Goal: Answer question/provide support

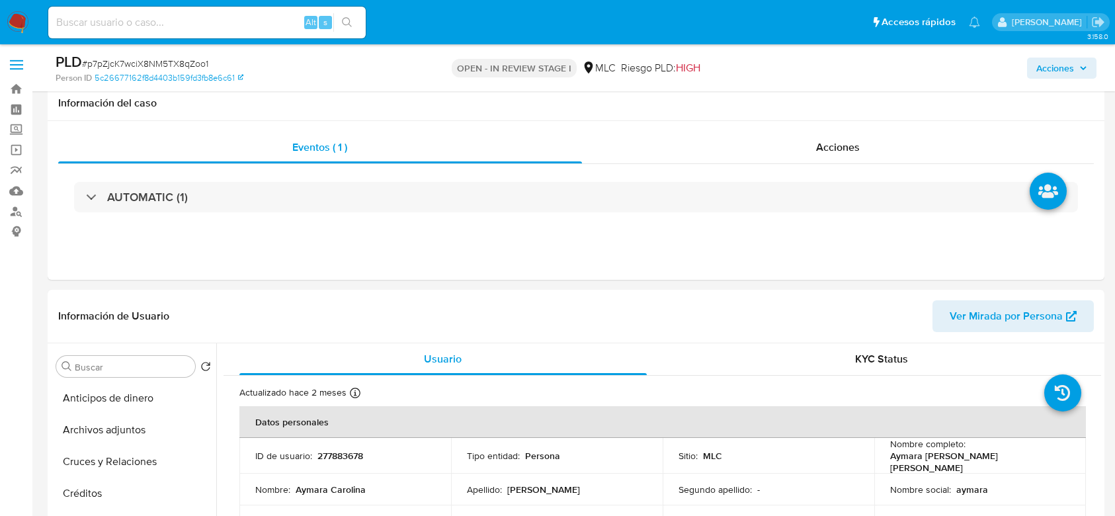
select select "10"
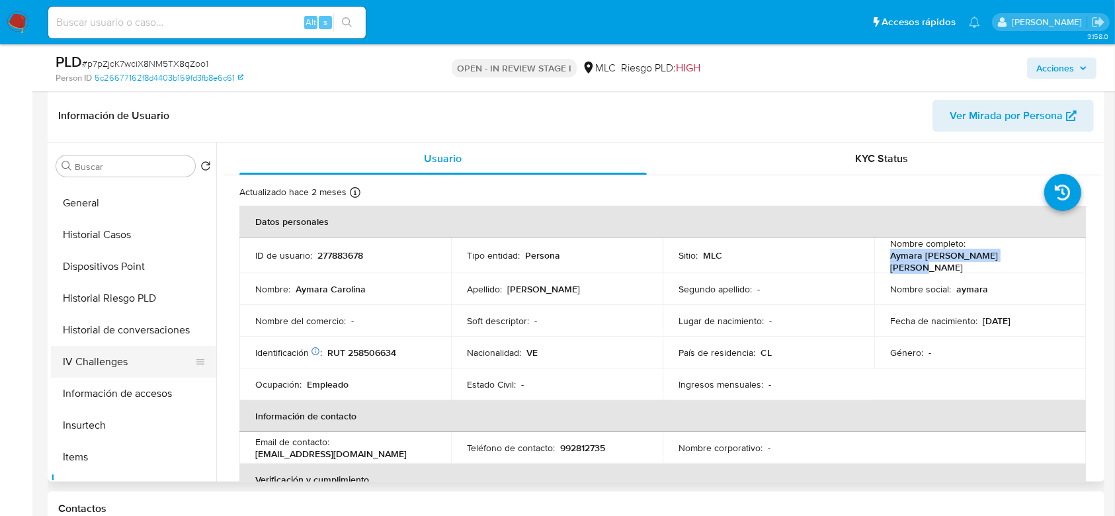
scroll to position [280, 0]
click at [119, 234] on button "Historial Casos" at bounding box center [128, 235] width 155 height 32
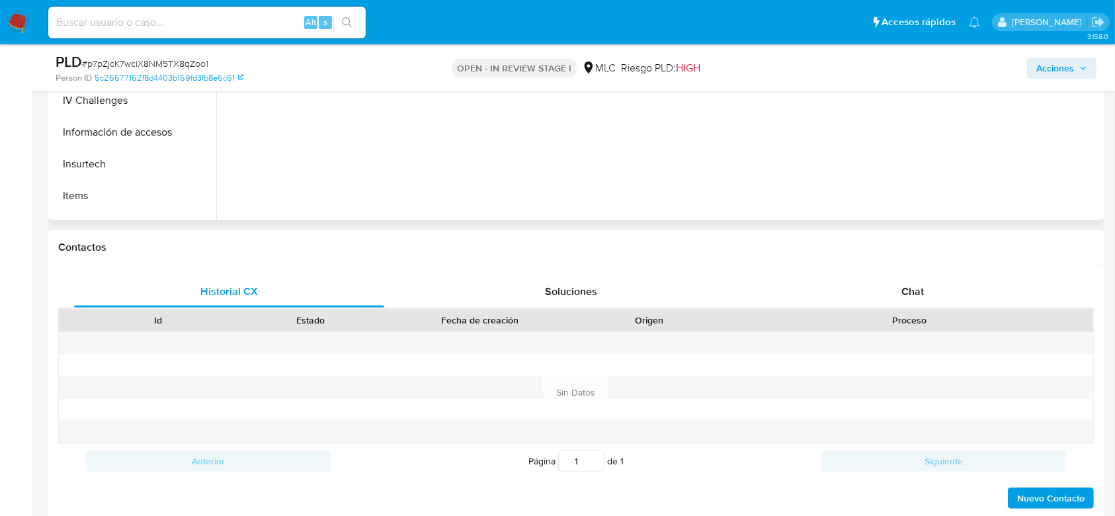
scroll to position [477, 0]
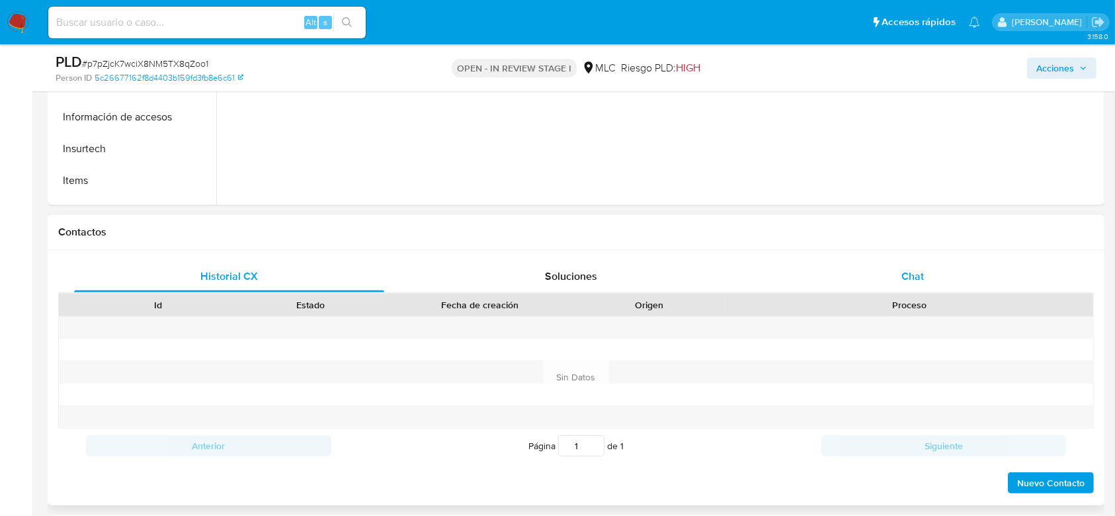
click at [915, 269] on span "Chat" at bounding box center [913, 276] width 22 height 15
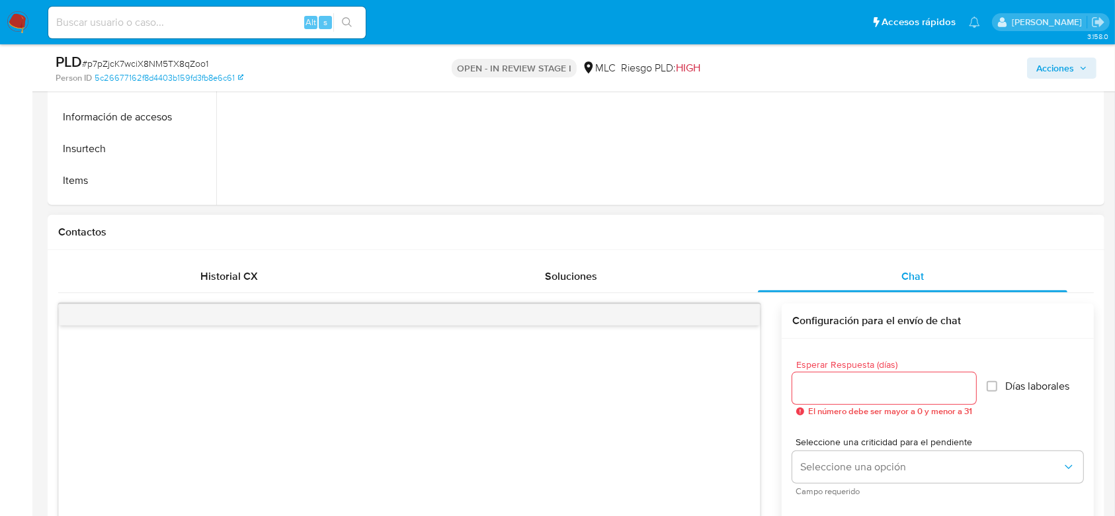
scroll to position [694, 0]
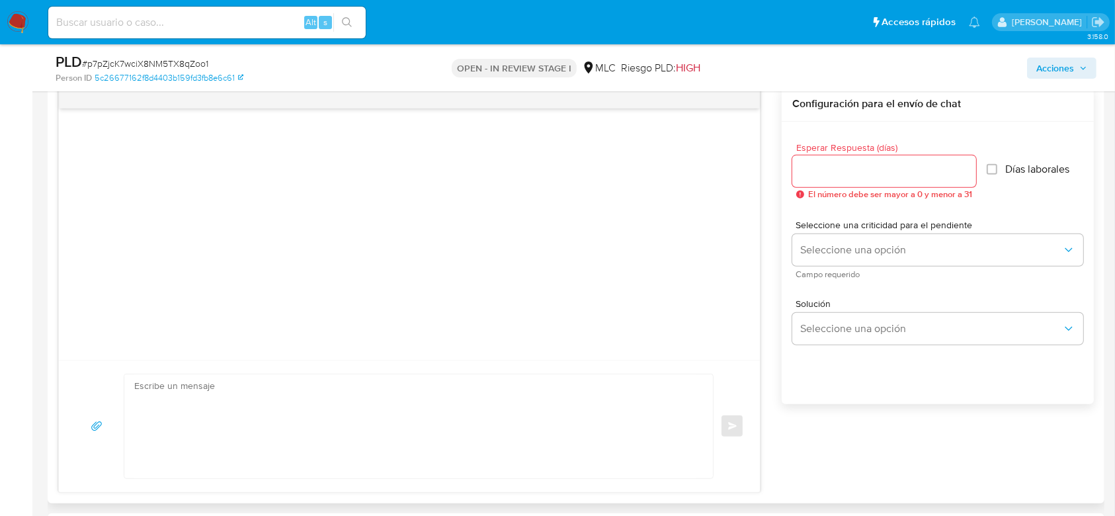
click at [887, 163] on input "Esperar Respuesta (días)" at bounding box center [884, 171] width 184 height 17
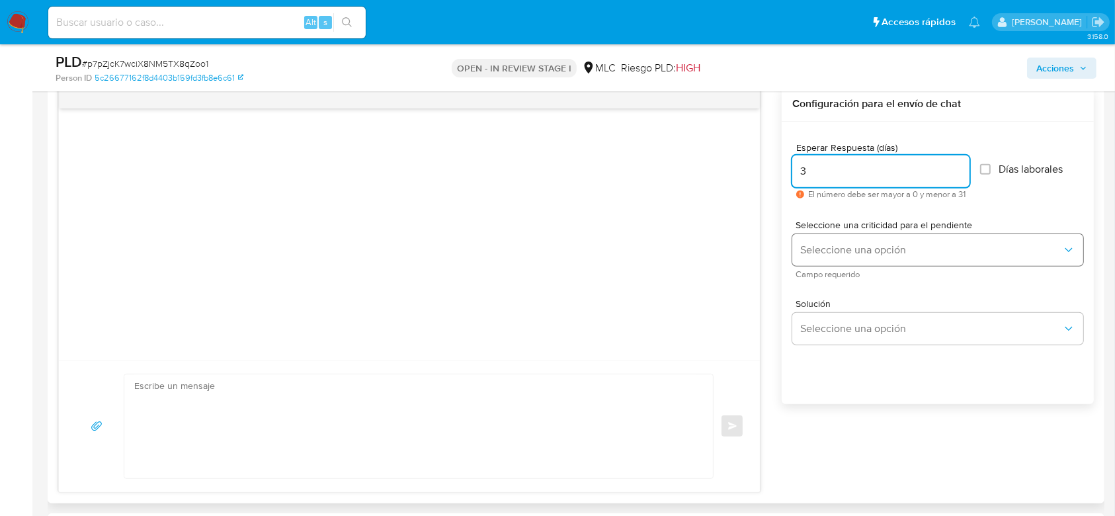
type input "3"
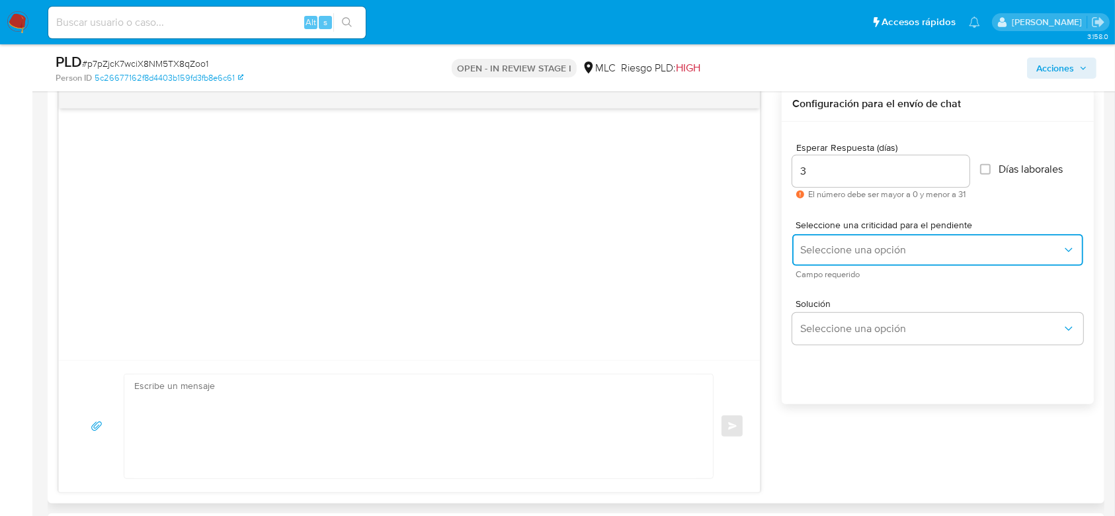
click at [810, 239] on button "Seleccione una opción" at bounding box center [937, 250] width 291 height 32
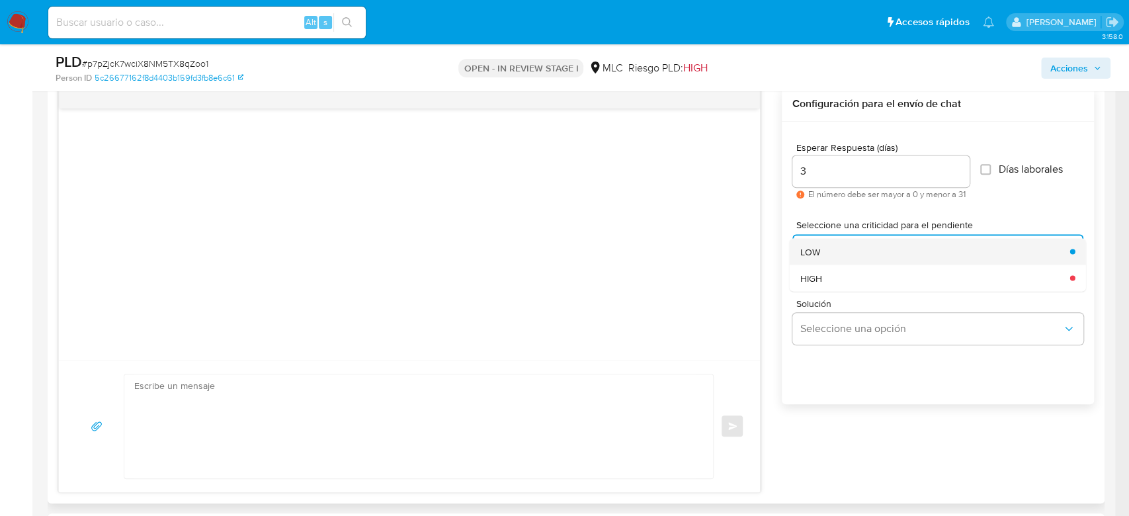
click at [808, 251] on span "LOW" at bounding box center [810, 251] width 20 height 12
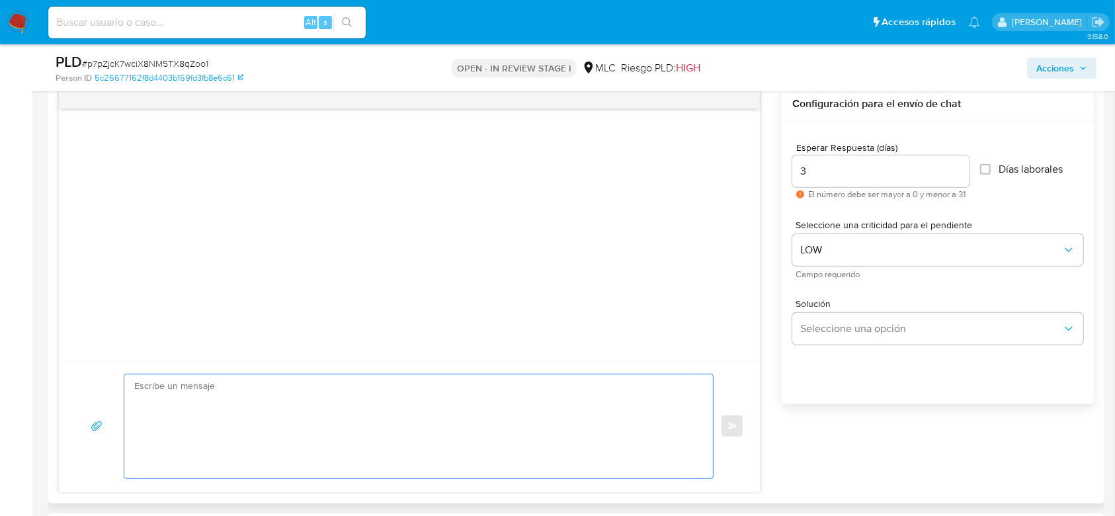
click at [376, 448] on textarea at bounding box center [415, 426] width 562 height 104
click at [357, 442] on textarea at bounding box center [415, 426] width 562 height 104
paste textarea "Hola XXX, Te contactamos ya que necesitamos verificar algunos datos para poder …"
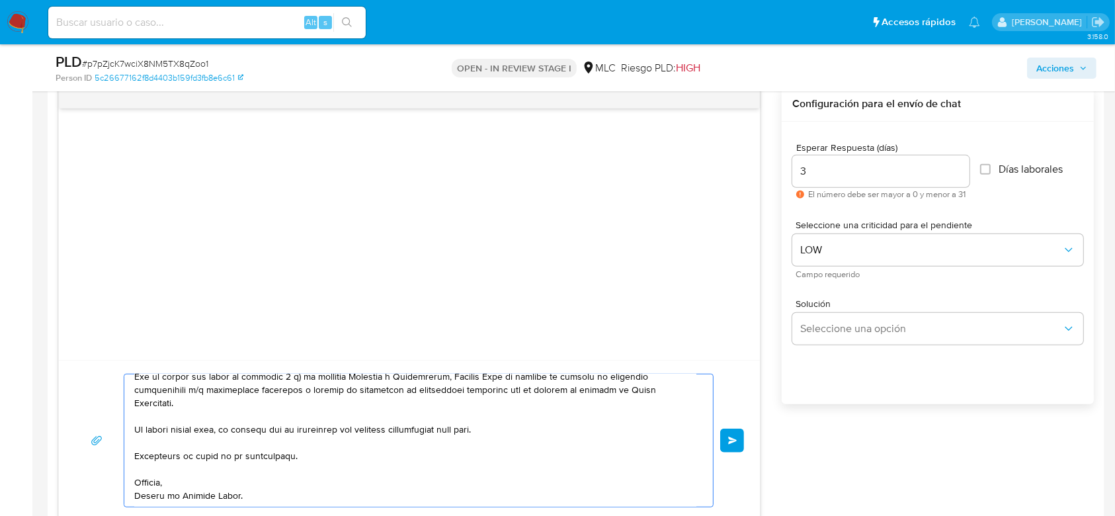
scroll to position [0, 0]
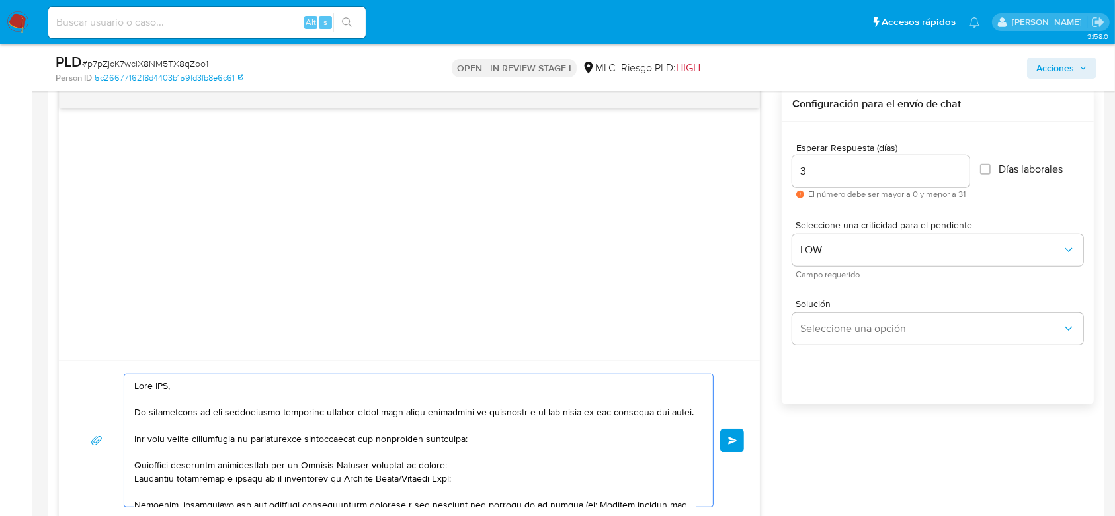
drag, startPoint x: 265, startPoint y: 394, endPoint x: 79, endPoint y: 376, distance: 186.1
click at [79, 376] on div "Enviar" at bounding box center [409, 441] width 669 height 134
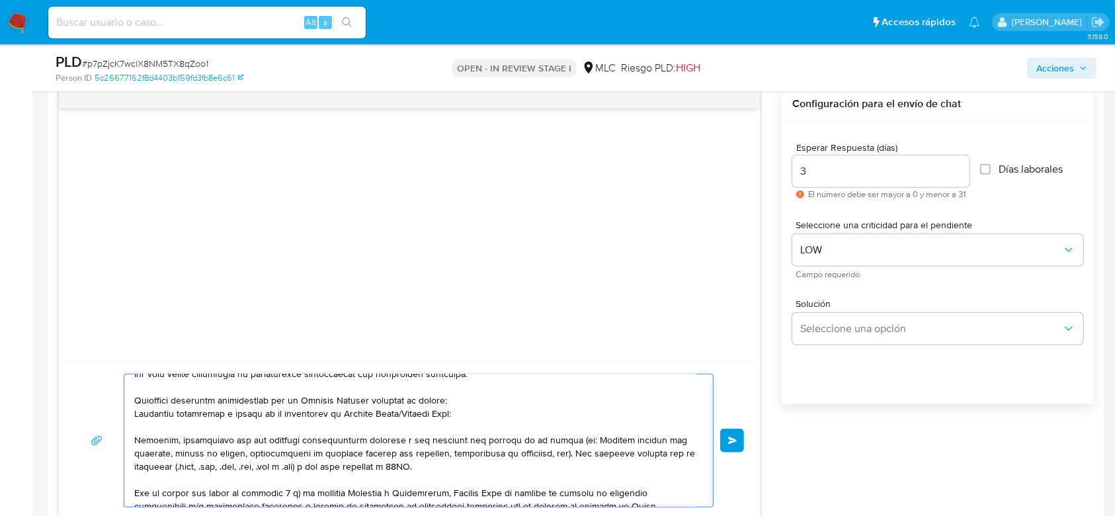
scroll to position [93, 0]
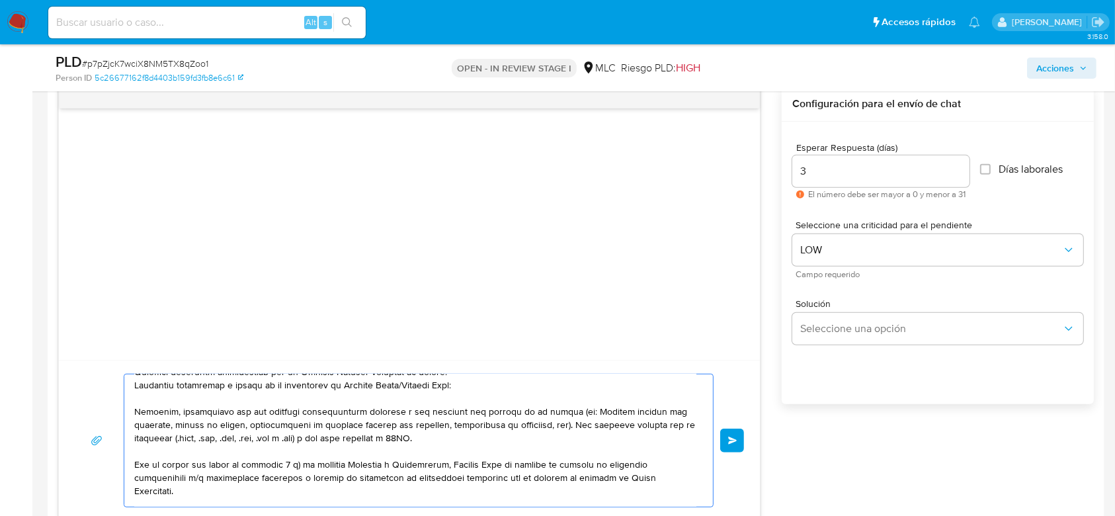
click at [474, 390] on textarea at bounding box center [415, 440] width 562 height 132
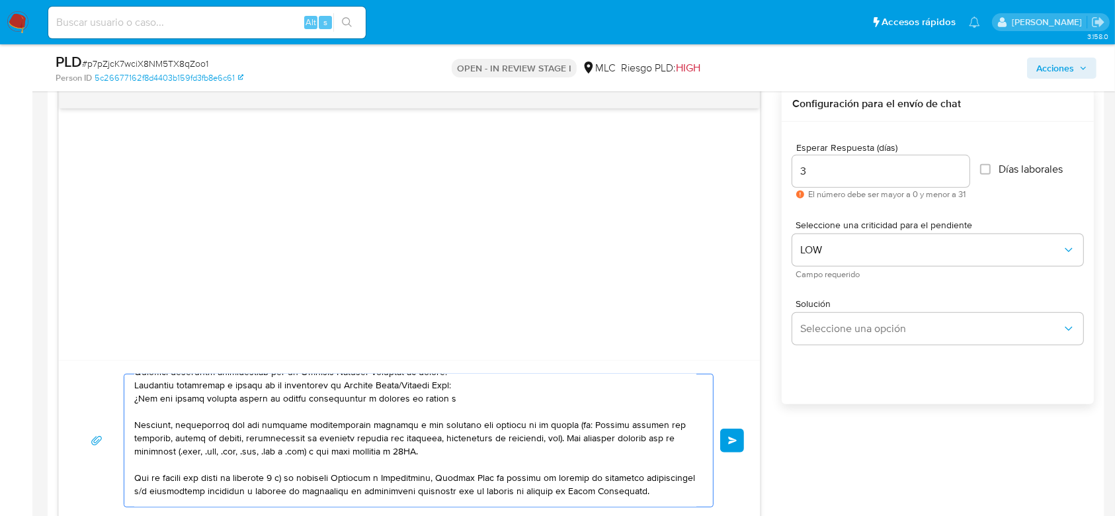
paste textarea "CBS SPA"
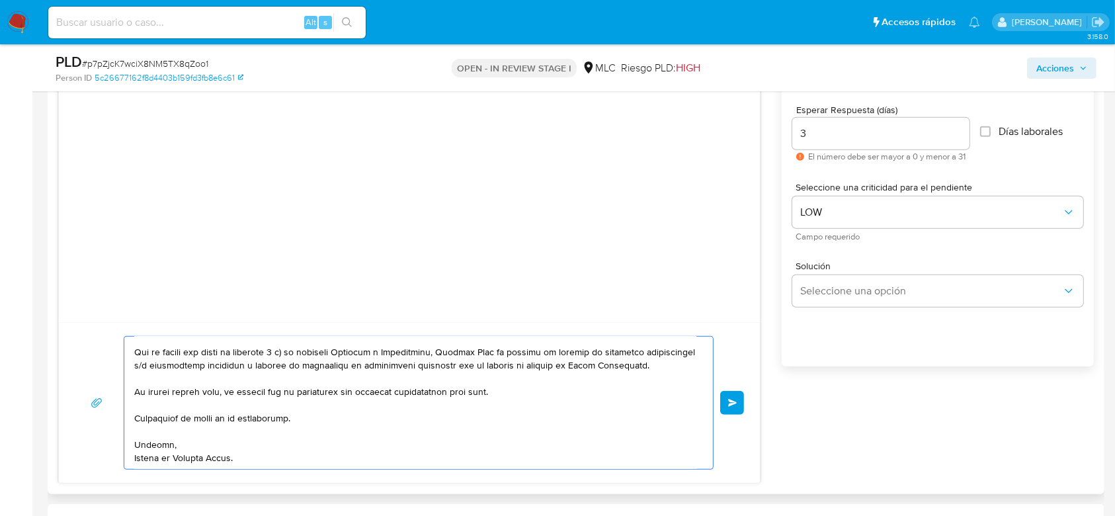
scroll to position [733, 0]
type textarea "Hola. Te contactamos ya que necesitamos verificar algunos datos para poder gara…"
click at [738, 390] on button "Enviar" at bounding box center [732, 402] width 24 height 24
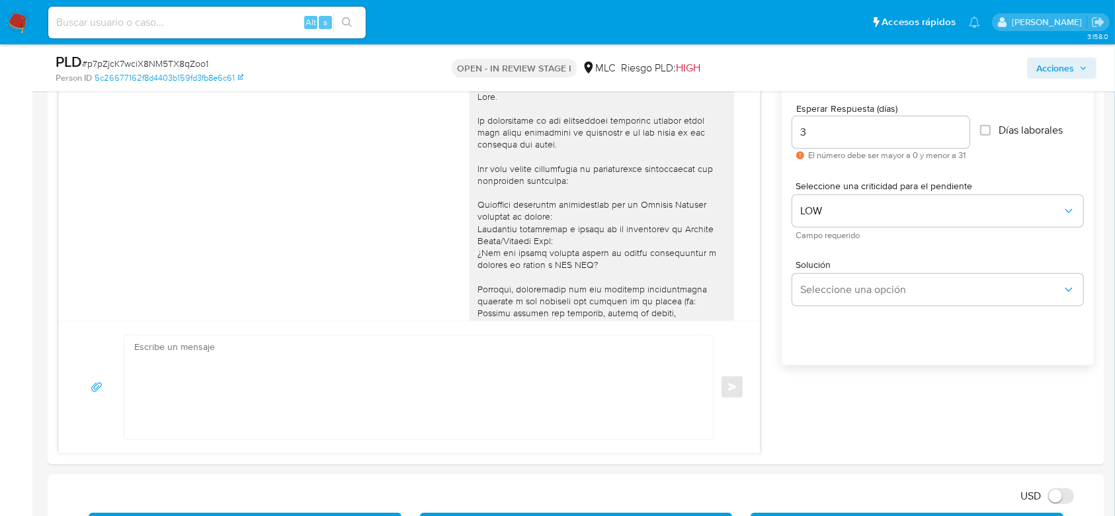
scroll to position [233, 0]
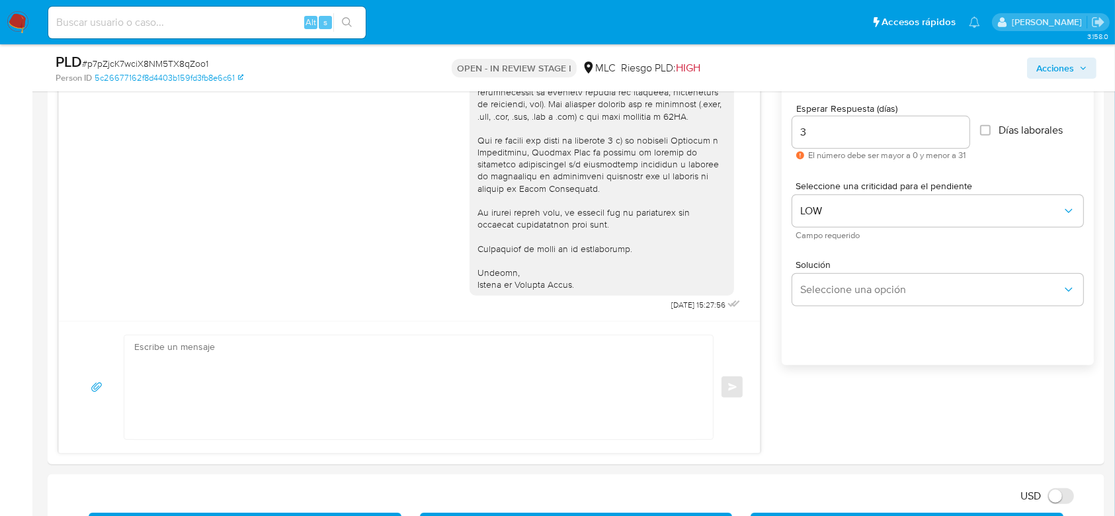
click at [153, 63] on span "# p7pZjcK7wciX8NM5TX8qZoo1" at bounding box center [145, 63] width 126 height 13
copy span "p7pZjcK7wciX8NM5TX8qZoo1"
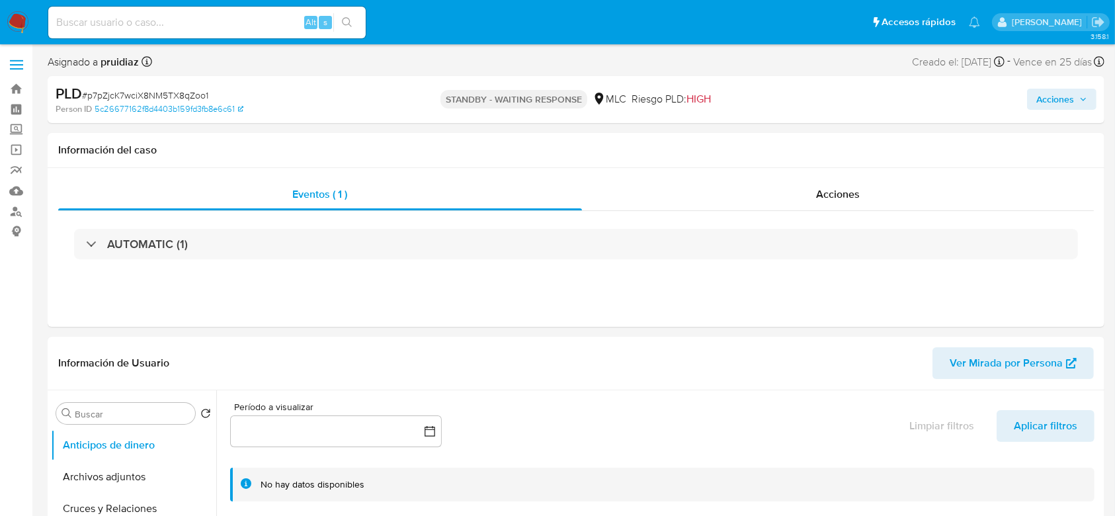
select select "10"
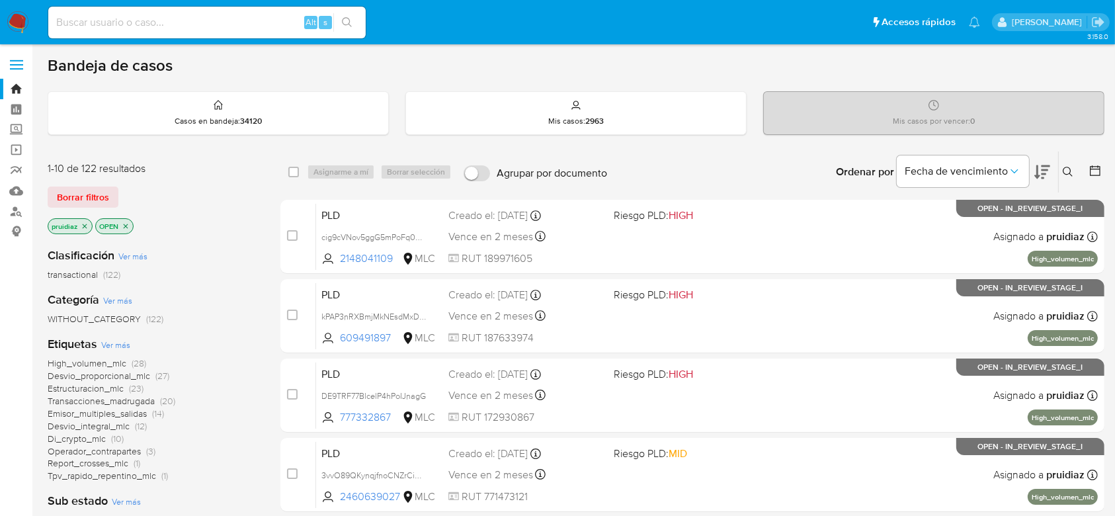
drag, startPoint x: 0, startPoint y: 0, endPoint x: 14, endPoint y: 16, distance: 21.1
click at [14, 16] on img at bounding box center [18, 22] width 22 height 22
click at [1035, 177] on icon at bounding box center [1043, 172] width 16 height 16
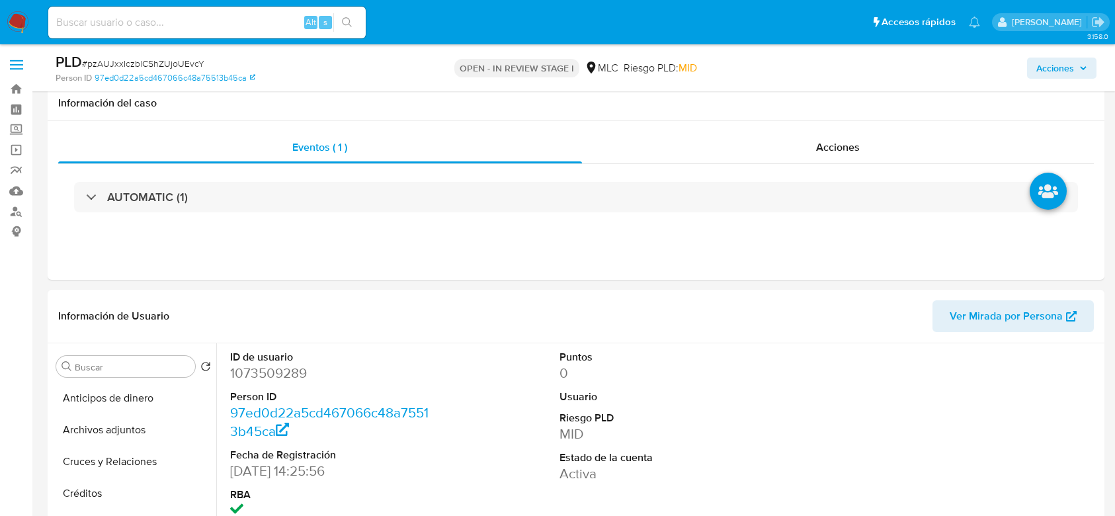
select select "10"
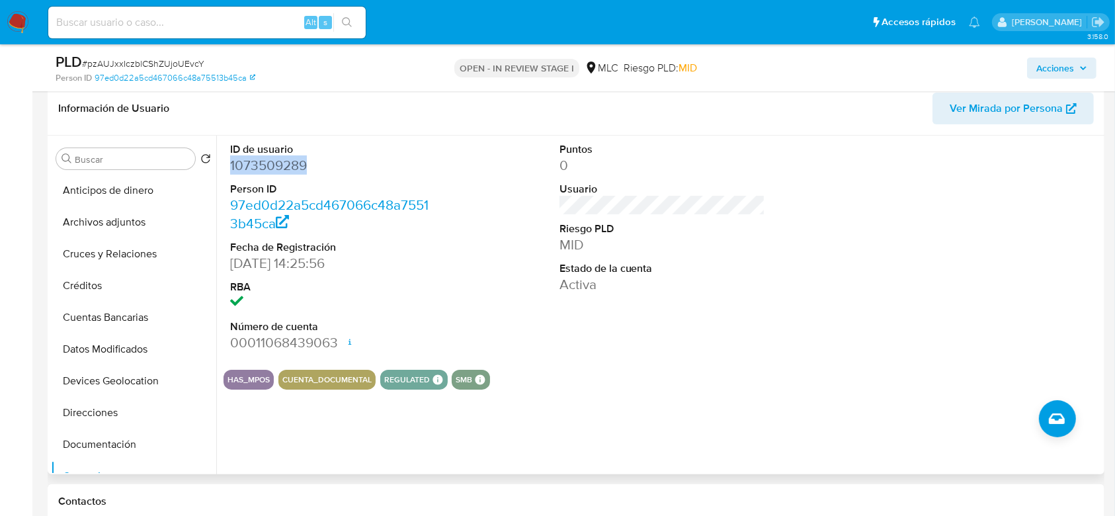
scroll to position [174, 0]
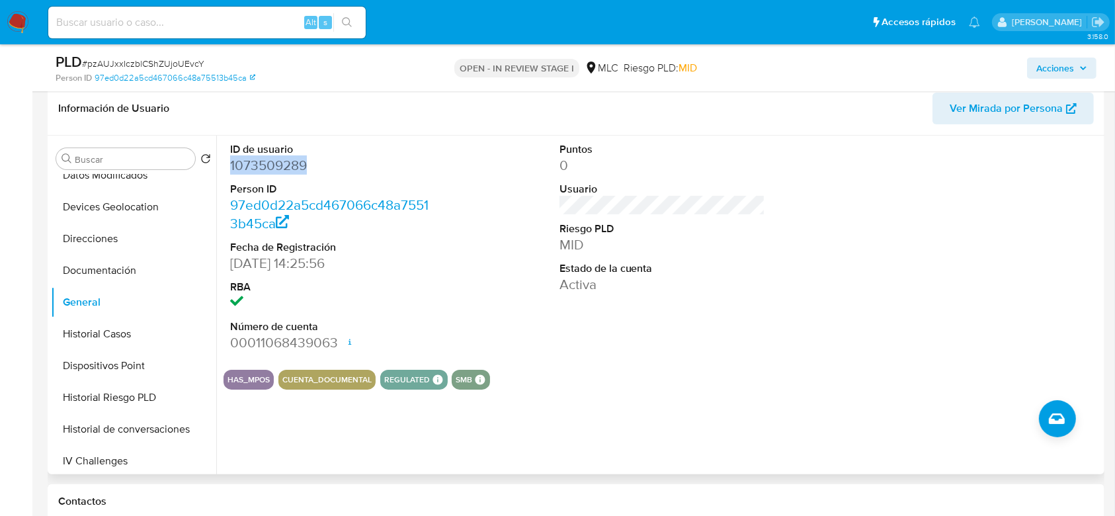
click at [273, 170] on dd "1073509289" at bounding box center [333, 165] width 206 height 19
click at [282, 167] on dd "1073509289" at bounding box center [333, 165] width 206 height 19
click at [189, 62] on span "# pzAUJxxIczblCShZUjoUEvcY" at bounding box center [143, 63] width 122 height 13
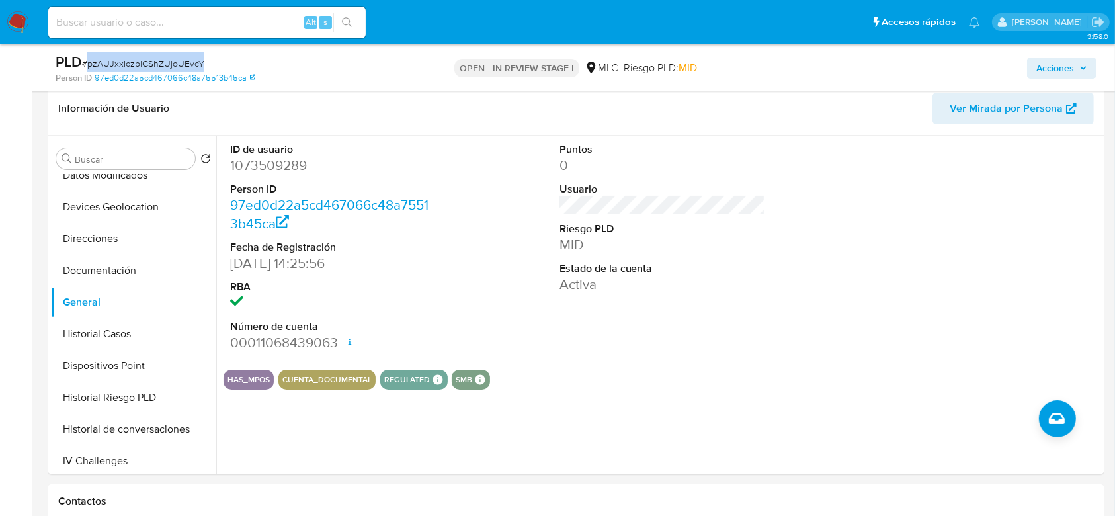
click at [189, 62] on span "# pzAUJxxIczblCShZUjoUEvcY" at bounding box center [143, 63] width 122 height 13
copy span "pzAUJxxIczblCShZUjoUEvcY"
click at [99, 331] on button "Historial Casos" at bounding box center [128, 334] width 155 height 32
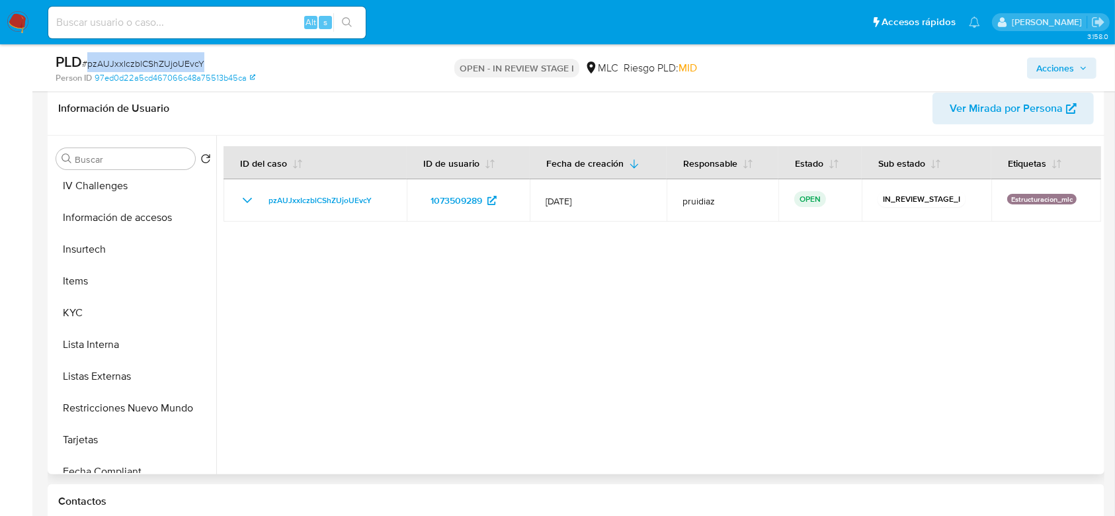
scroll to position [458, 0]
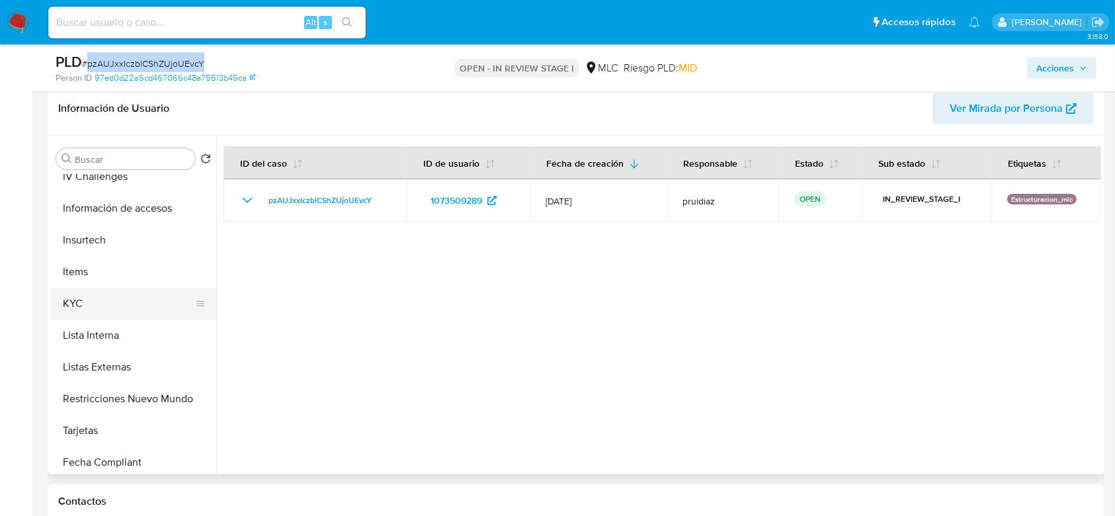
click at [74, 310] on button "KYC" at bounding box center [128, 304] width 155 height 32
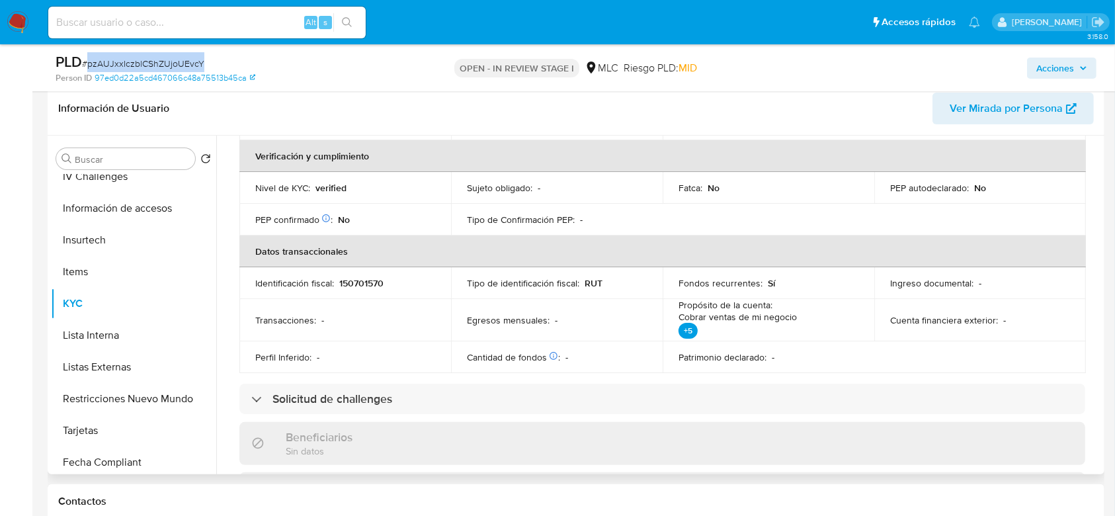
scroll to position [0, 0]
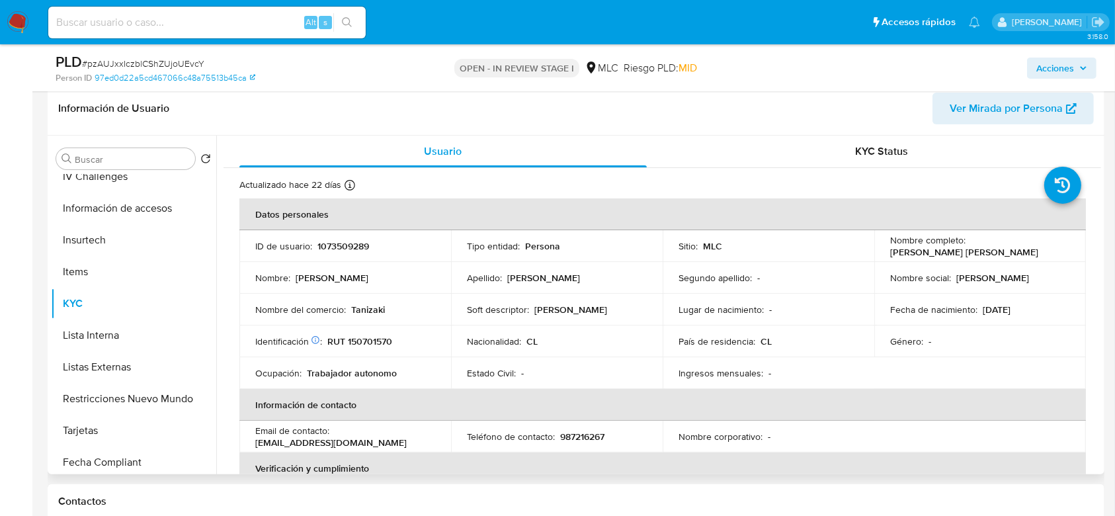
click at [361, 347] on td "Identificación Nº de serie: 521609266 : RUT 150701570" at bounding box center [345, 341] width 212 height 32
click at [381, 339] on p "RUT 150701570" at bounding box center [359, 341] width 65 height 12
copy p "150701570"
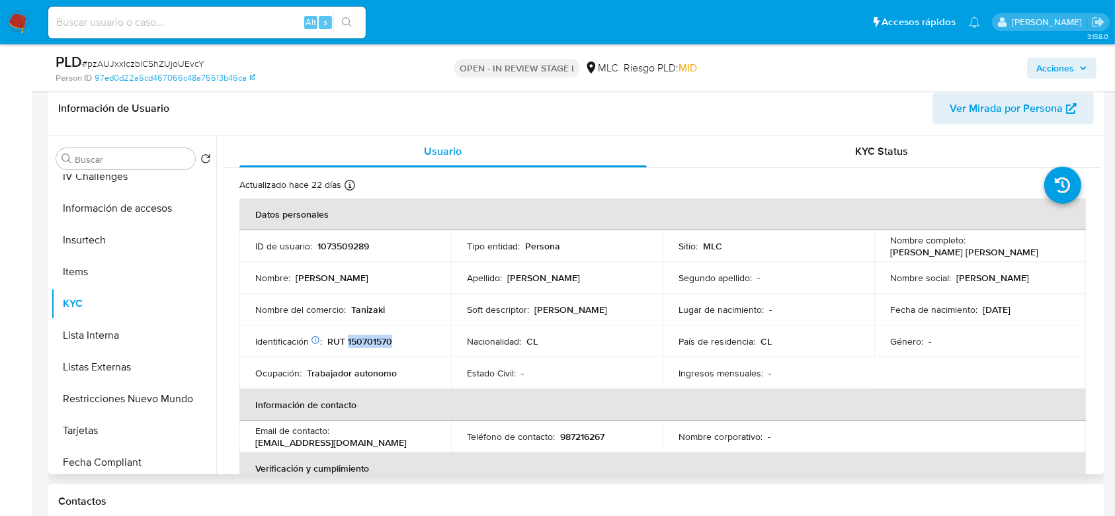
click at [365, 337] on p "RUT 150701570" at bounding box center [359, 341] width 65 height 12
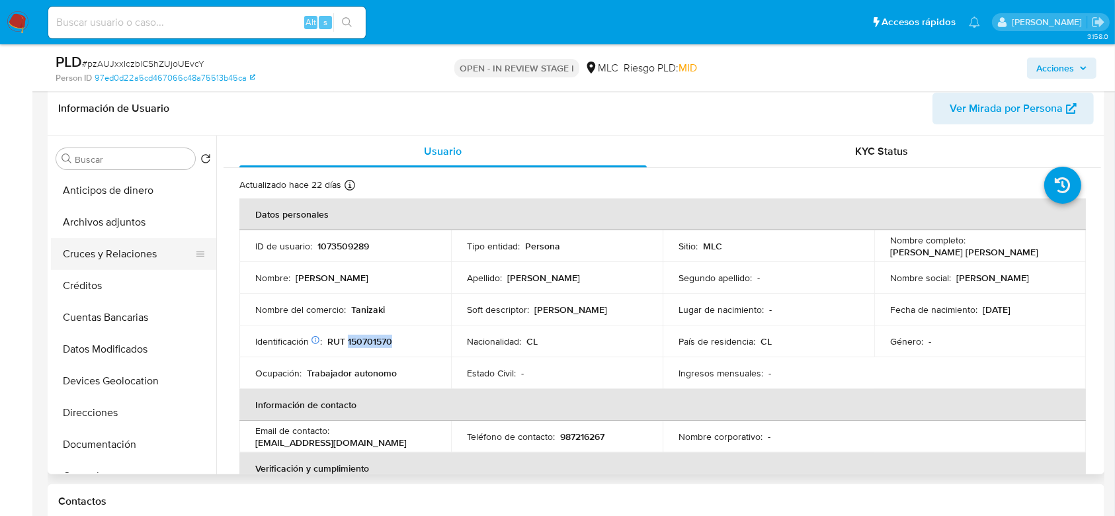
click at [99, 255] on button "Cruces y Relaciones" at bounding box center [128, 254] width 155 height 32
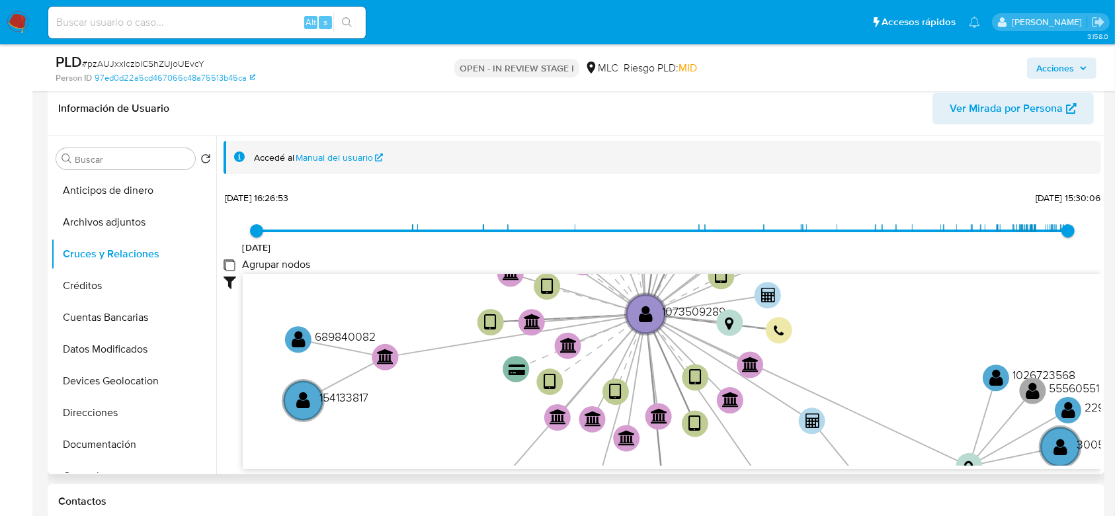
click at [233, 259] on group_nodes "Agrupar nodos" at bounding box center [229, 264] width 11 height 11
checkbox group_nodes "true"
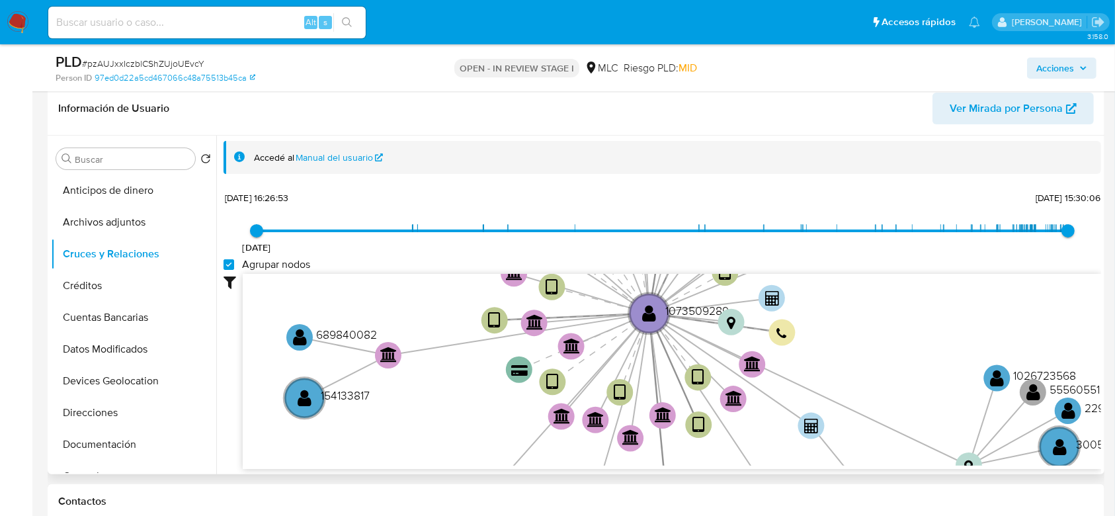
scroll to position [48, 0]
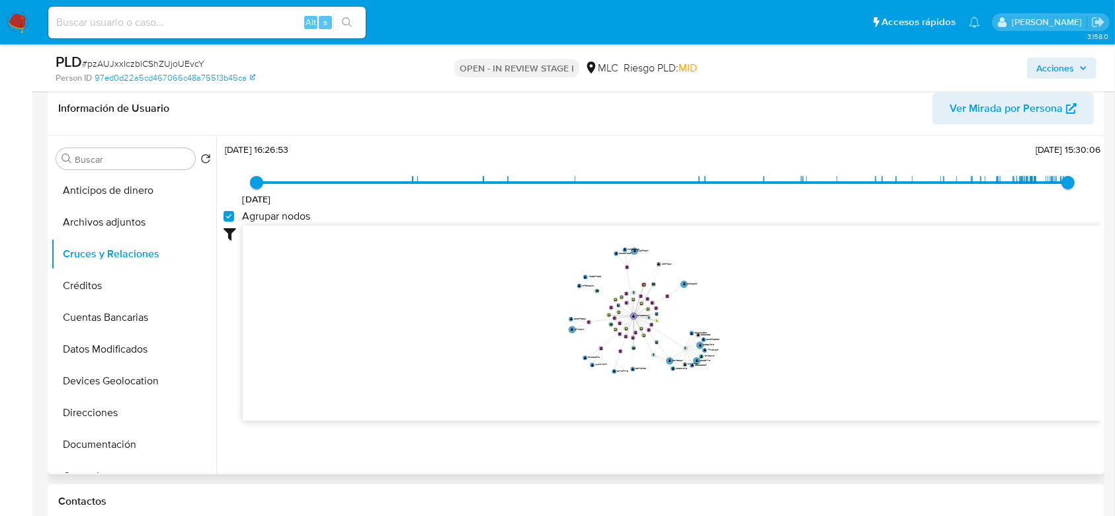
drag, startPoint x: 778, startPoint y: 282, endPoint x: 759, endPoint y: 308, distance: 31.8
click at [759, 308] on icon "device-621596d308813b001907e316  user-1073509289  1073509289 device-620861940…" at bounding box center [672, 322] width 859 height 192
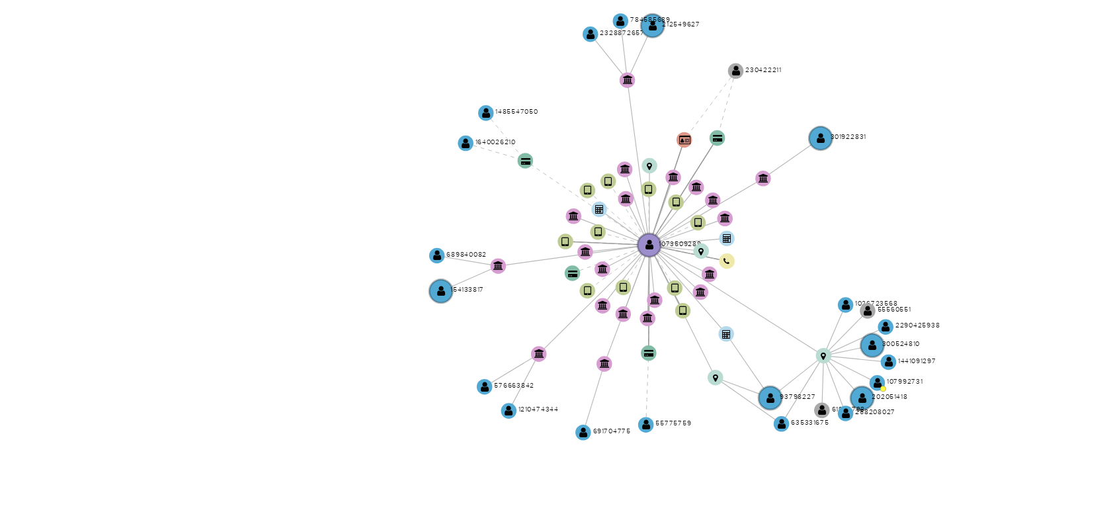
scroll to position [208, 0]
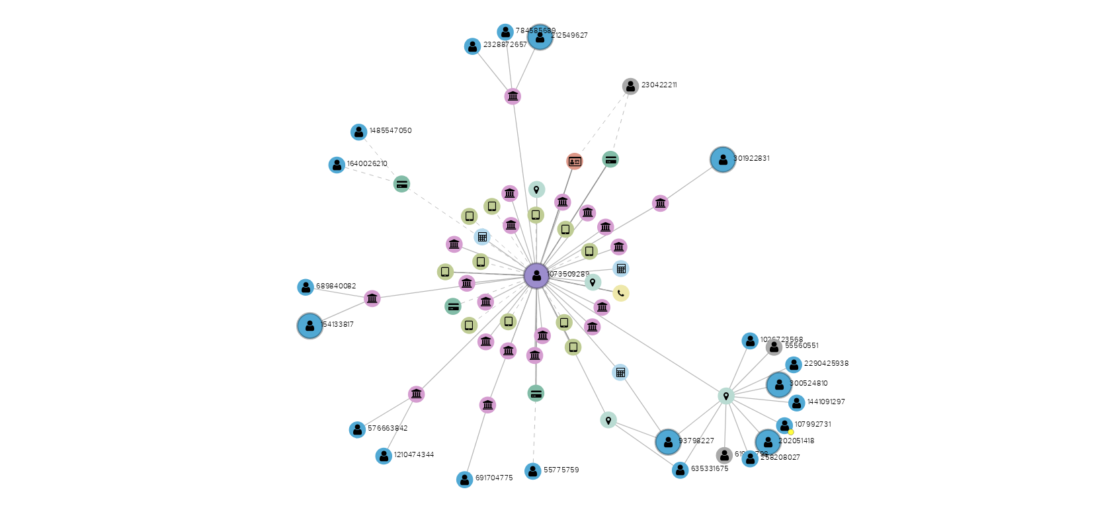
drag, startPoint x: 704, startPoint y: 310, endPoint x: 677, endPoint y: 329, distance: 33.2
click at [677, 329] on icon "device-621596d308813b001907e316  user-1073509289  1073509289 device-620861940…" at bounding box center [672, 321] width 859 height 192
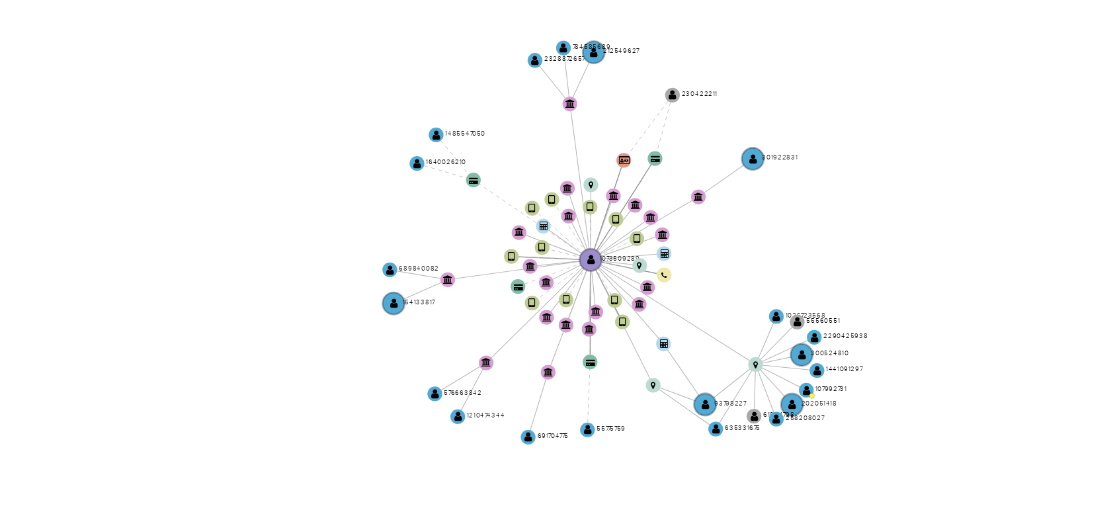
click at [683, 325] on icon "device-621596d308813b001907e316  user-1073509289  1073509289 device-620861940…" at bounding box center [672, 321] width 859 height 192
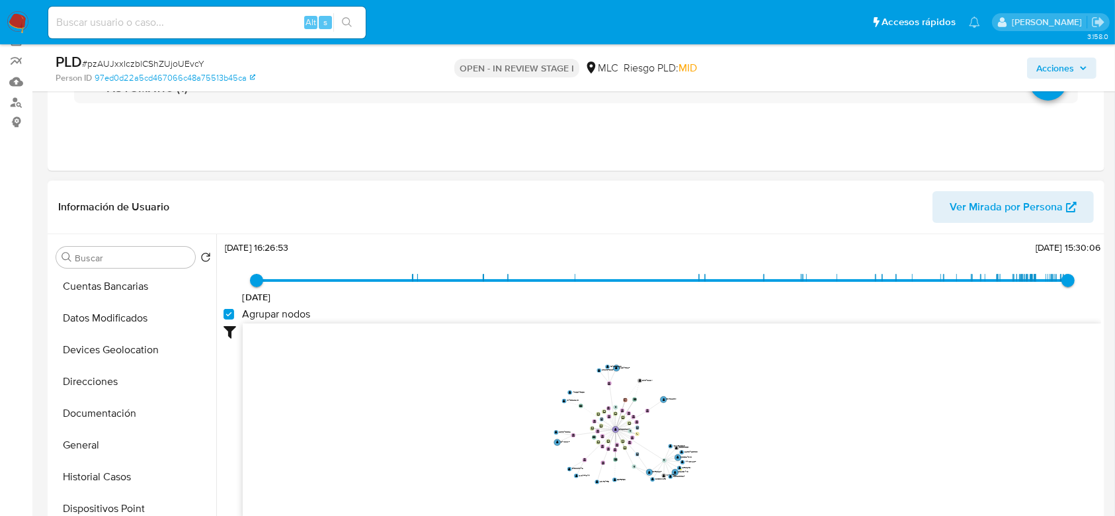
scroll to position [132, 0]
click at [74, 406] on button "Documentación" at bounding box center [128, 411] width 155 height 32
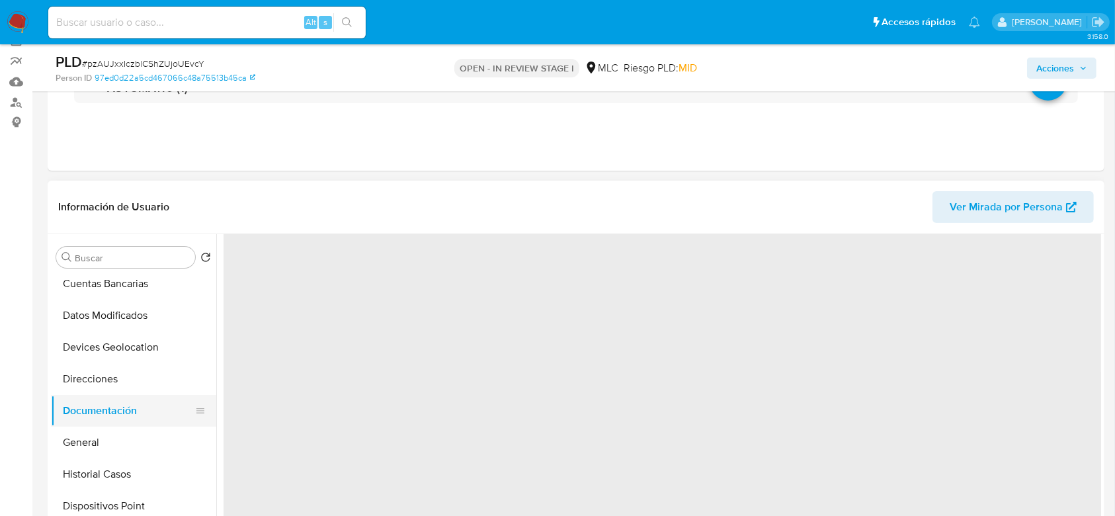
scroll to position [0, 0]
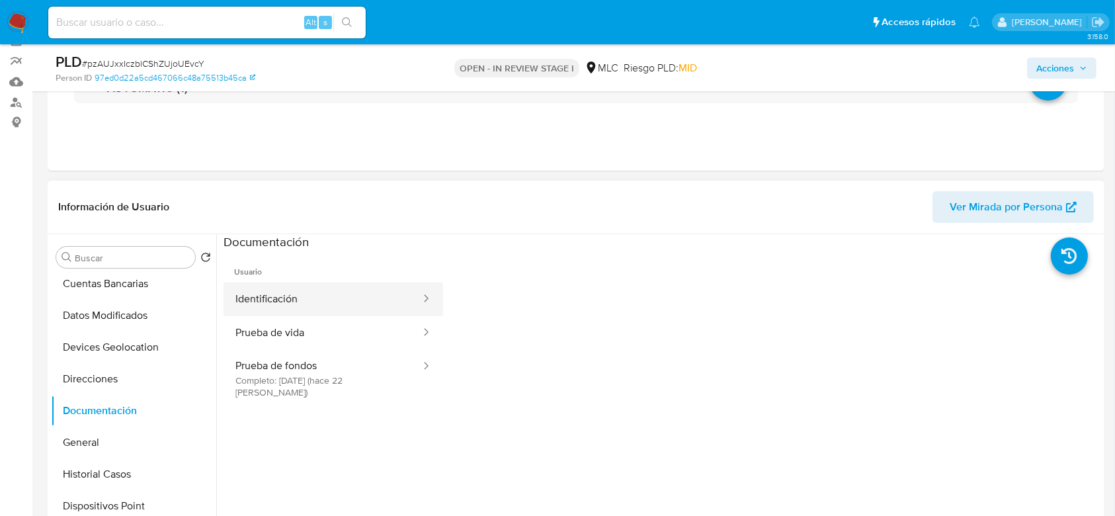
click at [323, 308] on button "Identificación" at bounding box center [323, 299] width 198 height 34
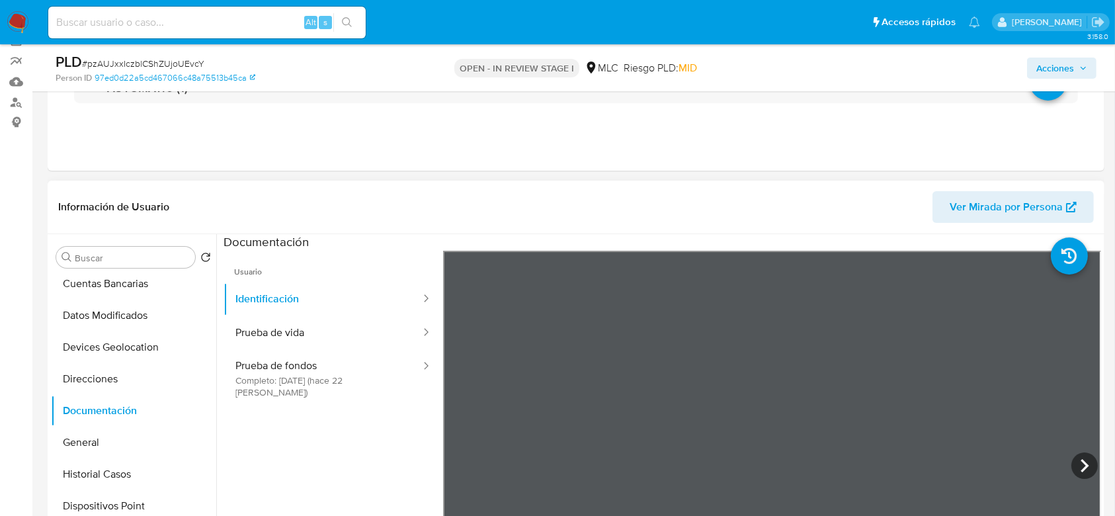
scroll to position [185, 0]
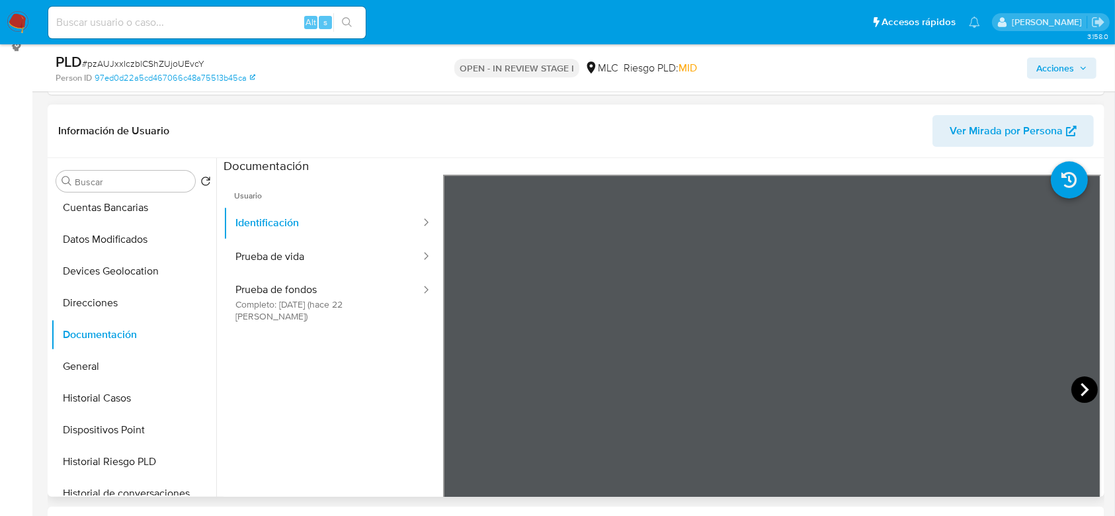
click at [1072, 386] on icon at bounding box center [1085, 389] width 26 height 26
click at [298, 265] on button "Prueba de vida" at bounding box center [323, 257] width 198 height 34
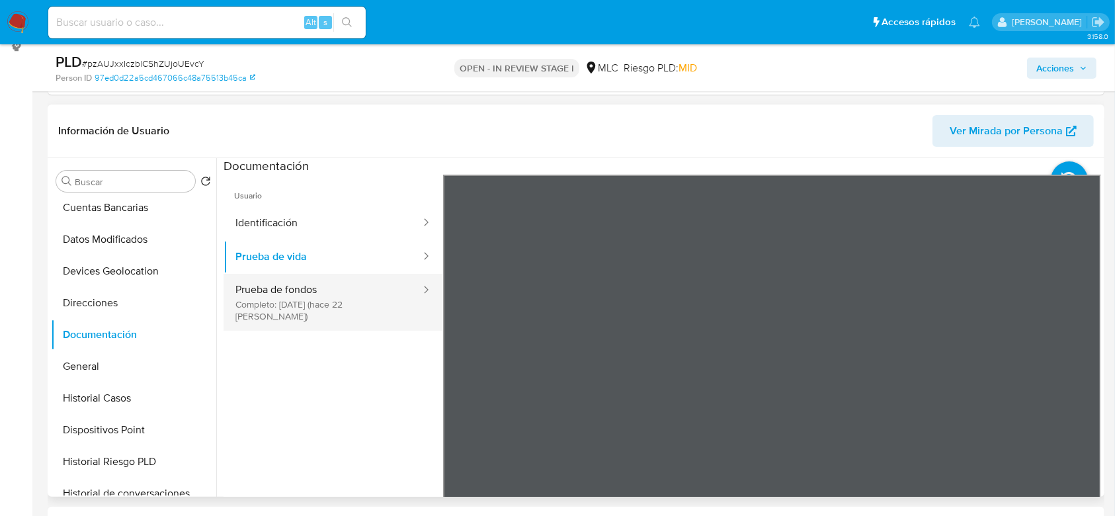
click at [321, 299] on button "Prueba de fondos Completo: 24/08/2025 (hace 22 días)" at bounding box center [323, 302] width 198 height 57
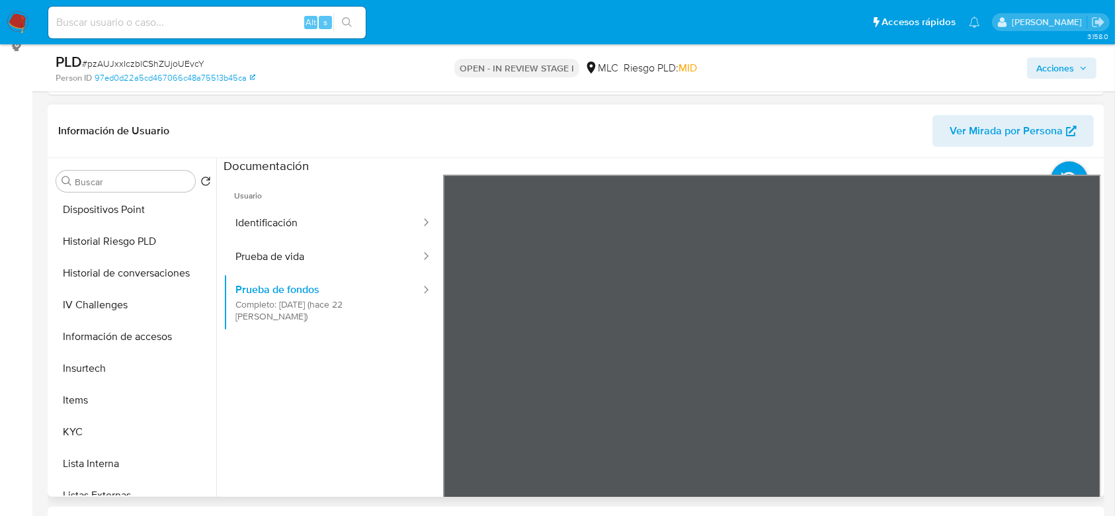
scroll to position [382, 0]
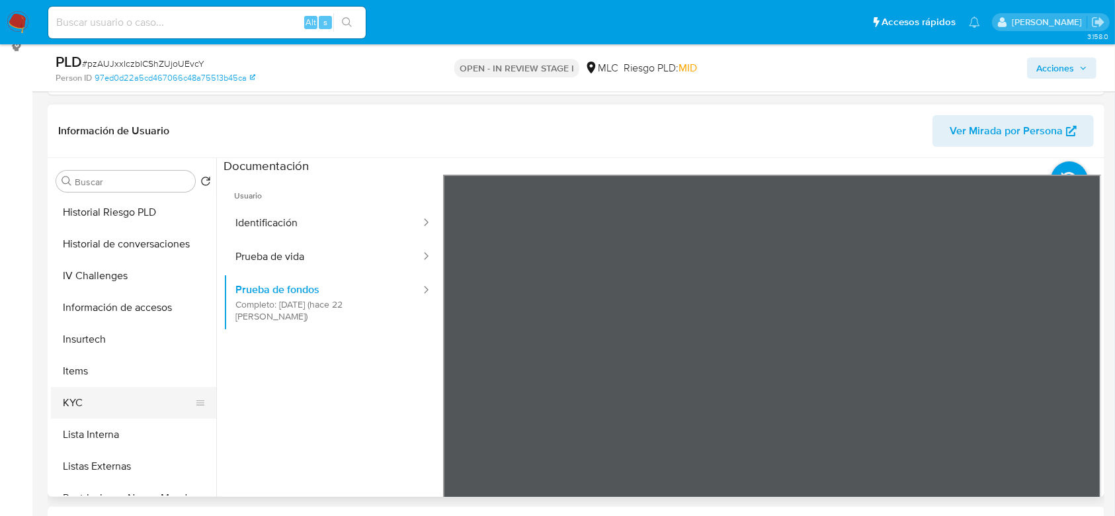
click at [86, 406] on button "KYC" at bounding box center [128, 403] width 155 height 32
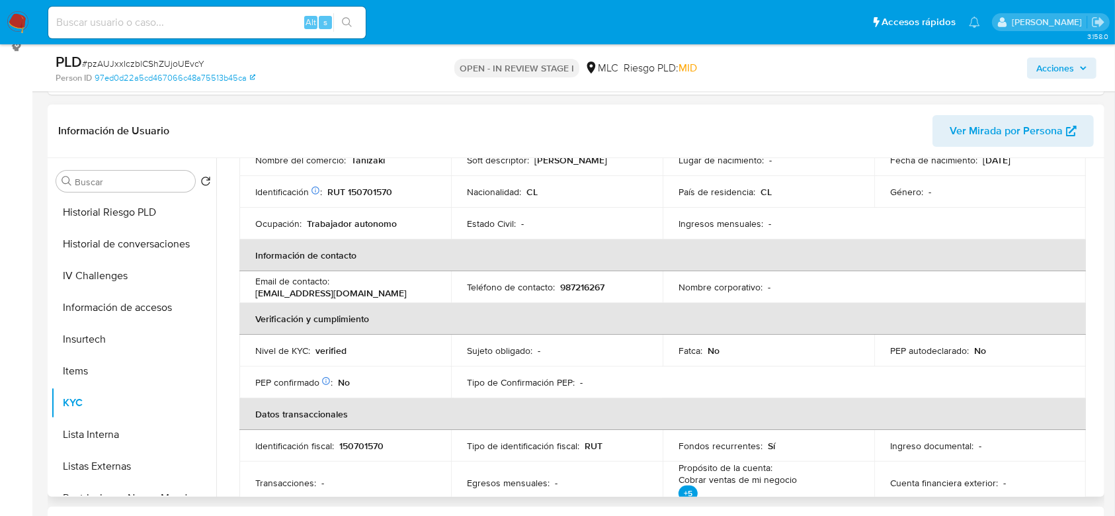
scroll to position [0, 0]
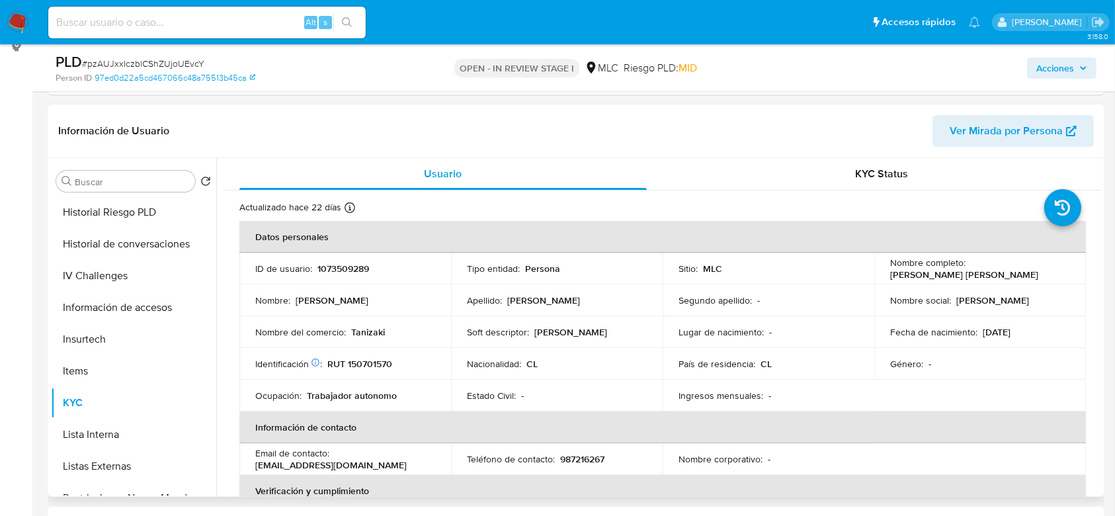
drag, startPoint x: 1026, startPoint y: 276, endPoint x: 881, endPoint y: 273, distance: 144.9
click at [881, 273] on td "Nombre completo : Daniela Constanza Acuña García" at bounding box center [980, 269] width 212 height 32
copy p "Daniela Constanza Acuña García"
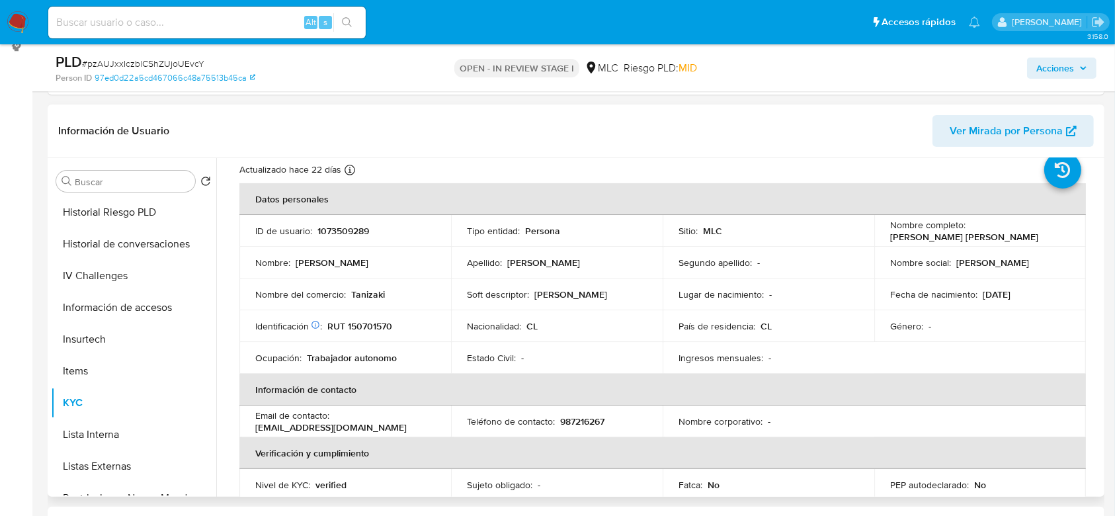
click at [556, 289] on p "TANIZAKI" at bounding box center [570, 294] width 73 height 12
copy p "TANIZAKI"
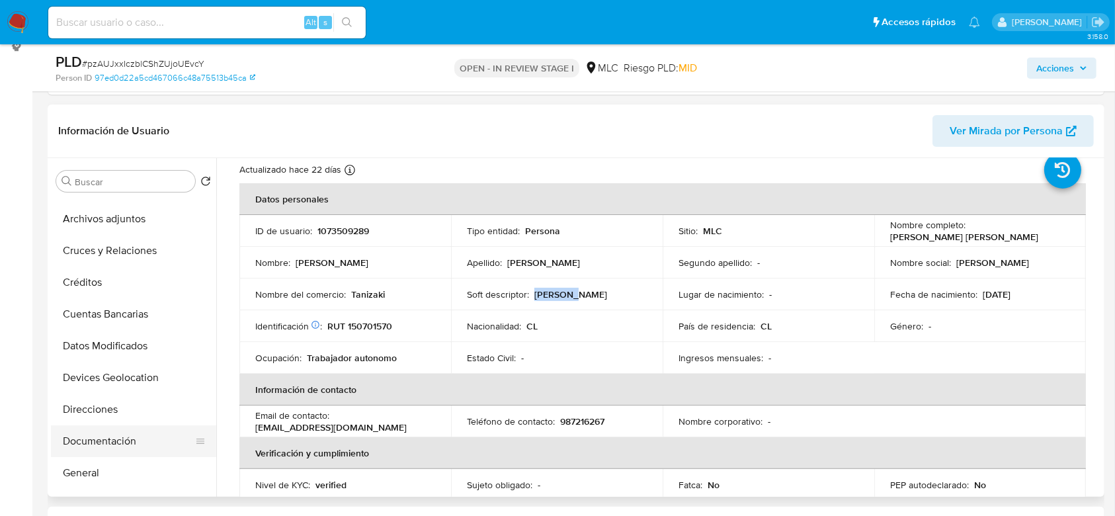
scroll to position [106, 0]
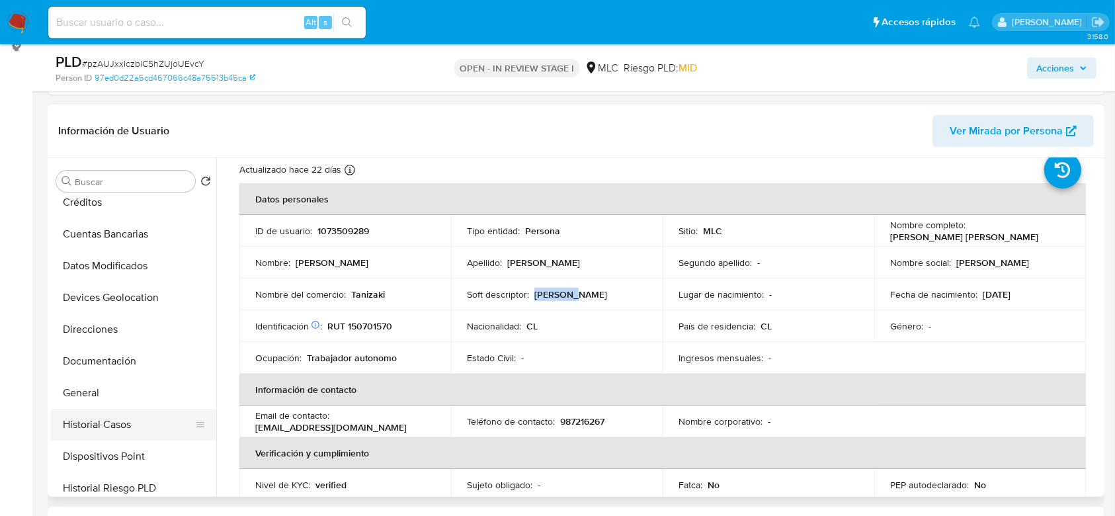
click at [97, 419] on button "Historial Casos" at bounding box center [128, 425] width 155 height 32
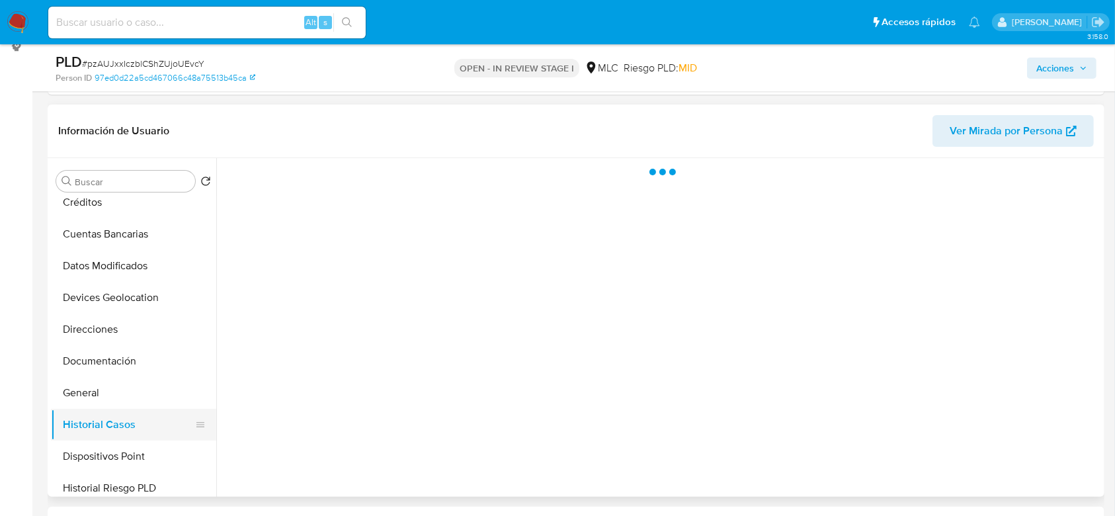
scroll to position [0, 0]
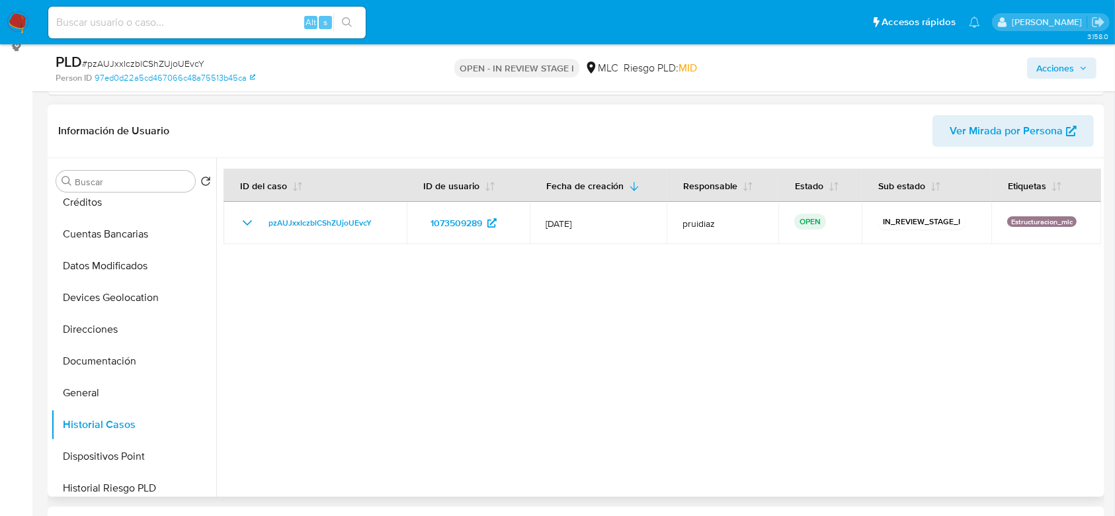
drag, startPoint x: 724, startPoint y: 3, endPoint x: 963, endPoint y: 108, distance: 261.8
click at [963, 108] on div "Información de Usuario Ver Mirada por Persona" at bounding box center [576, 132] width 1057 height 54
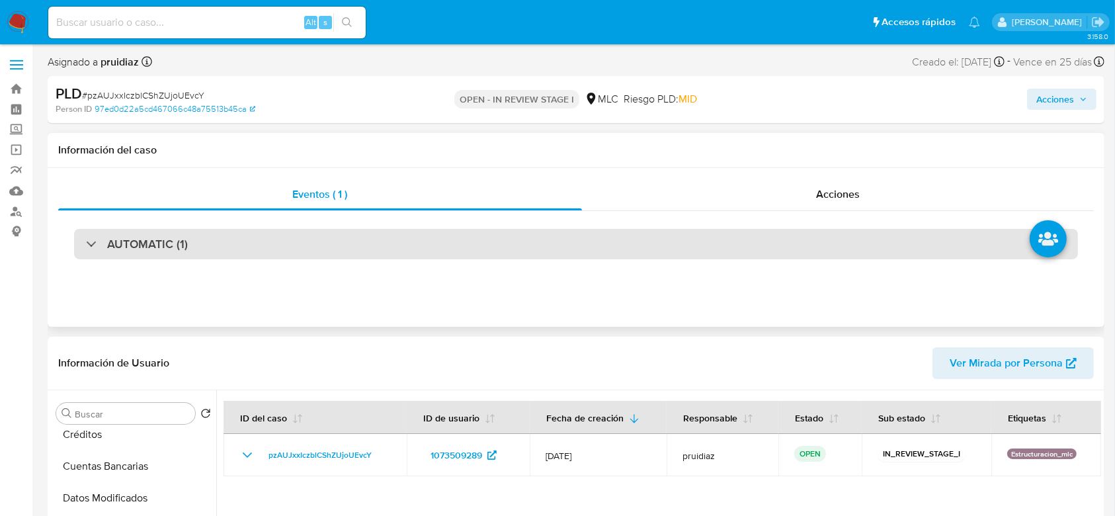
scroll to position [1, 0]
click at [146, 255] on div "AUTOMATIC (1)" at bounding box center [576, 243] width 1004 height 30
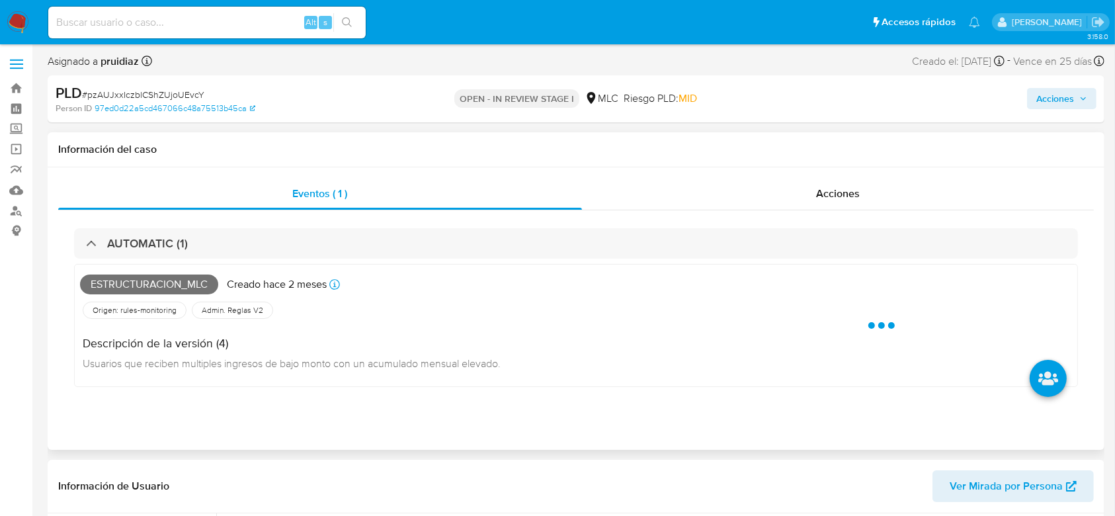
click at [142, 294] on div "Estructuracion_mlc Creado hace 2 meses Creado: 12/07/2025 16:10:15" at bounding box center [385, 284] width 611 height 29
click at [160, 281] on span "Estructuracion_mlc" at bounding box center [149, 285] width 138 height 20
copy span "Estructuracion_mlc"
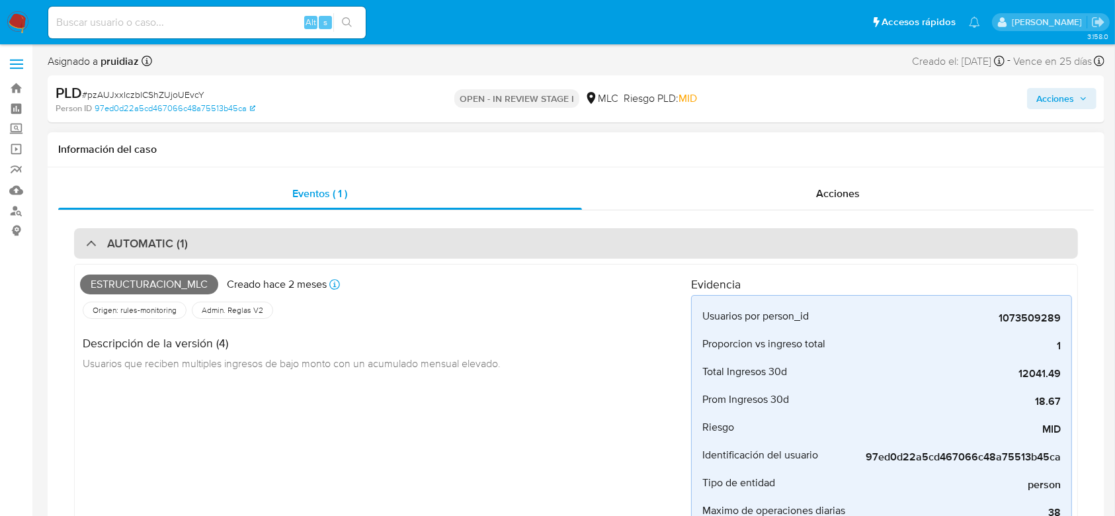
click at [160, 232] on div "AUTOMATIC (1)" at bounding box center [576, 243] width 1004 height 30
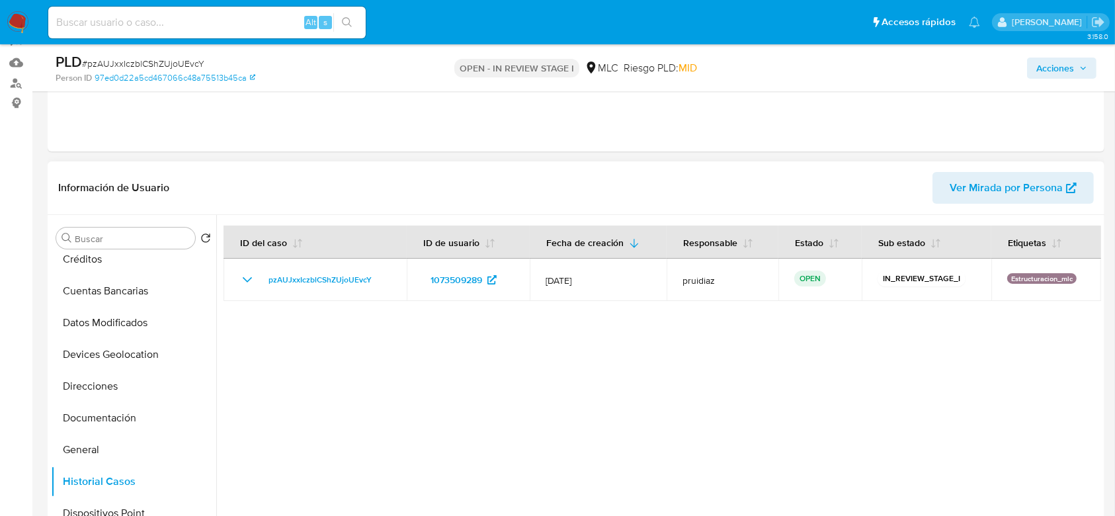
scroll to position [0, 0]
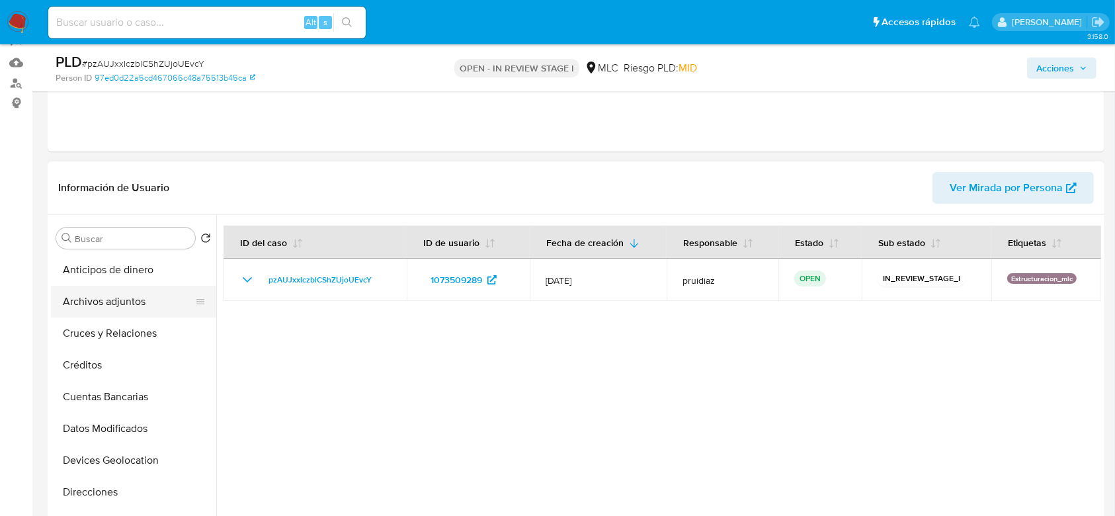
click at [107, 293] on button "Archivos adjuntos" at bounding box center [128, 302] width 155 height 32
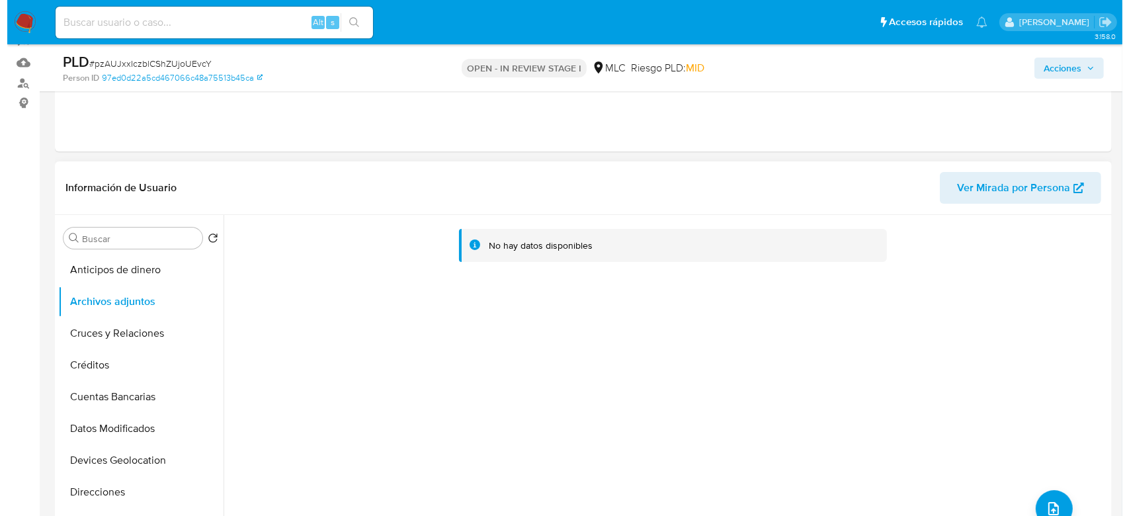
scroll to position [264, 0]
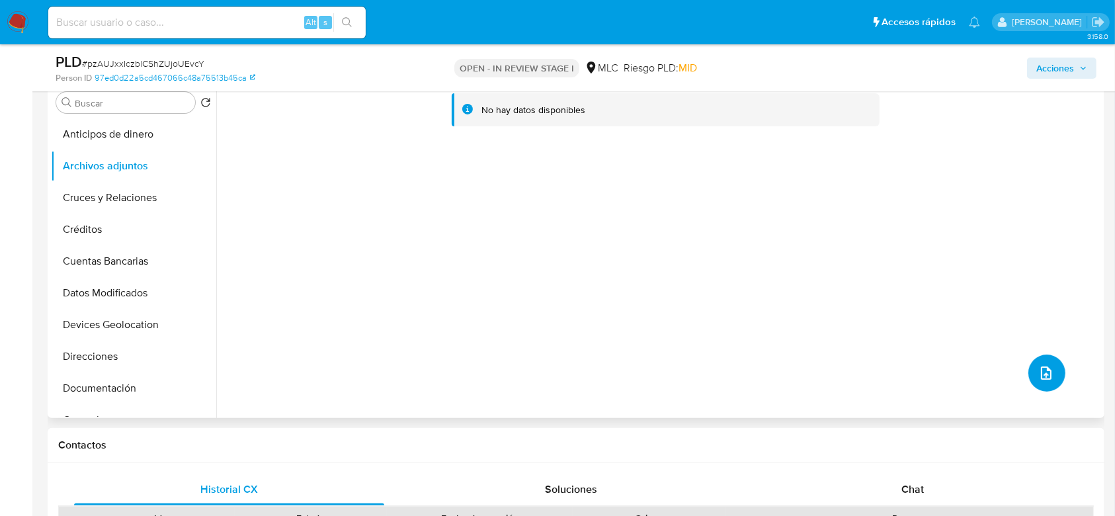
click at [1039, 379] on icon "upload-file" at bounding box center [1047, 373] width 16 height 16
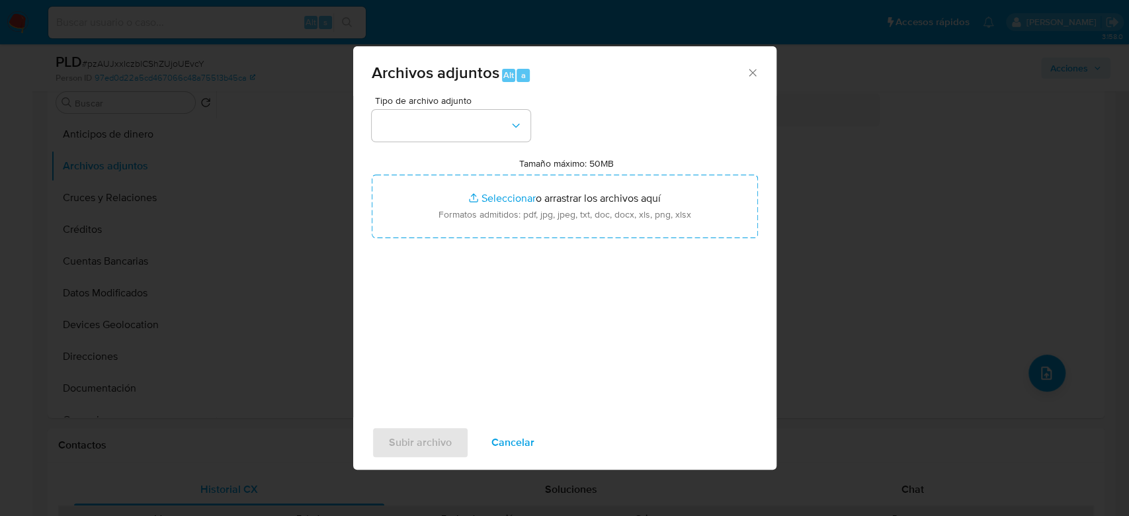
click at [475, 143] on div "Tipo de archivo adjunto Tamaño máximo: 50MB Seleccionar archivos Seleccionar o …" at bounding box center [565, 252] width 386 height 312
click at [499, 134] on button "button" at bounding box center [451, 126] width 159 height 32
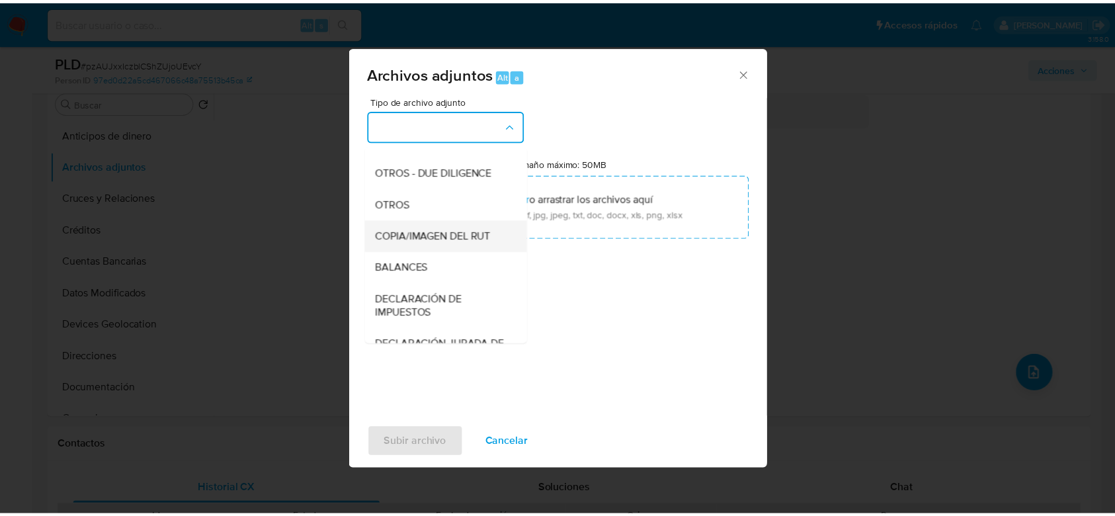
scroll to position [179, 0]
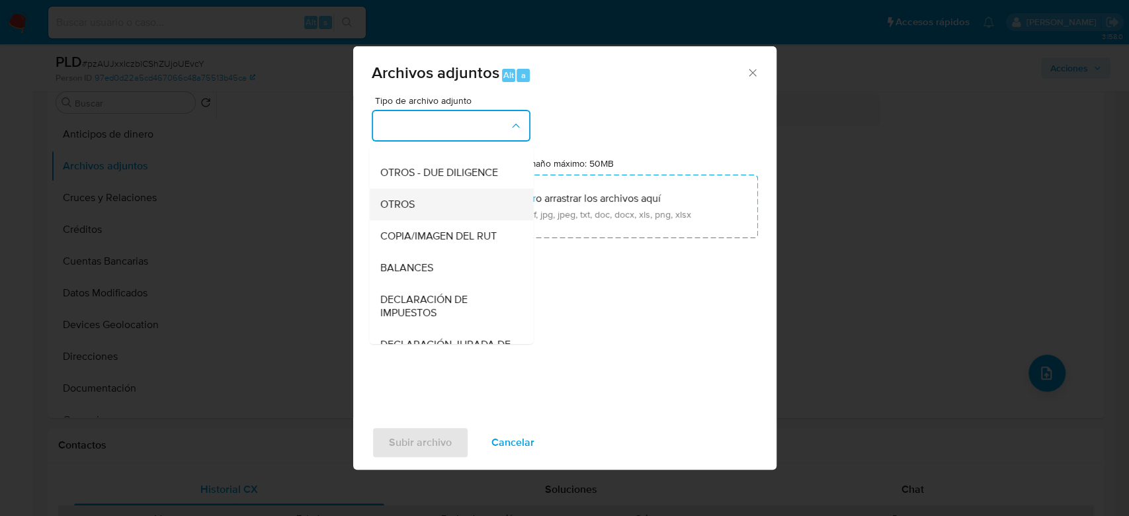
click at [409, 211] on span "OTROS" at bounding box center [397, 204] width 34 height 13
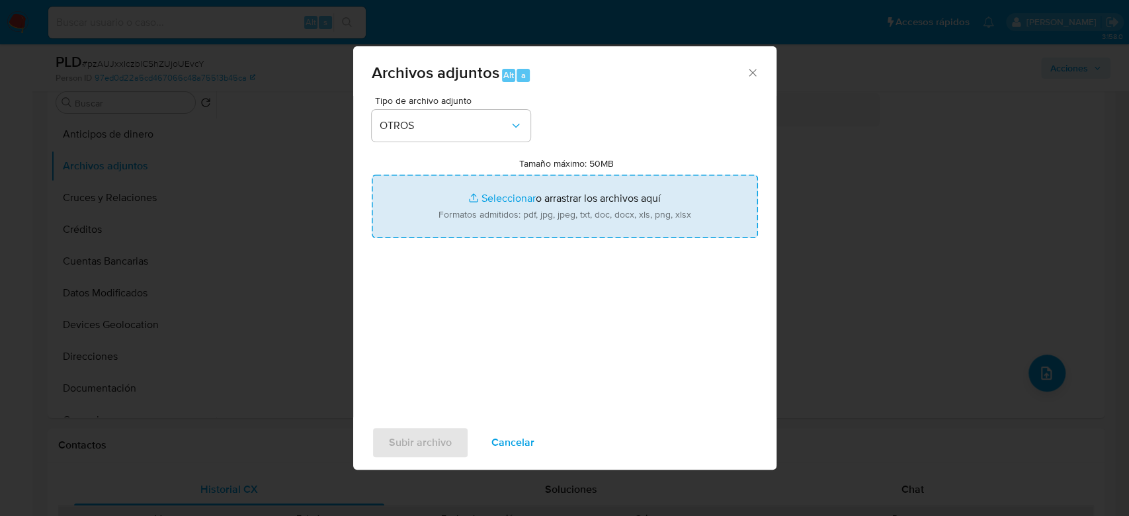
click at [585, 204] on input "Tamaño máximo: 50MB Seleccionar archivos" at bounding box center [565, 207] width 386 height 64
click at [534, 218] on input "Tamaño máximo: 50MB Seleccionar archivos" at bounding box center [565, 207] width 386 height 64
click at [515, 178] on input "Tamaño máximo: 50MB Seleccionar archivos" at bounding box center [565, 207] width 386 height 64
click at [572, 194] on input "Tamaño máximo: 50MB Seleccionar archivos" at bounding box center [565, 207] width 386 height 64
type input "C:\fakepath\1073509289 - 15_09_2025.pdf"
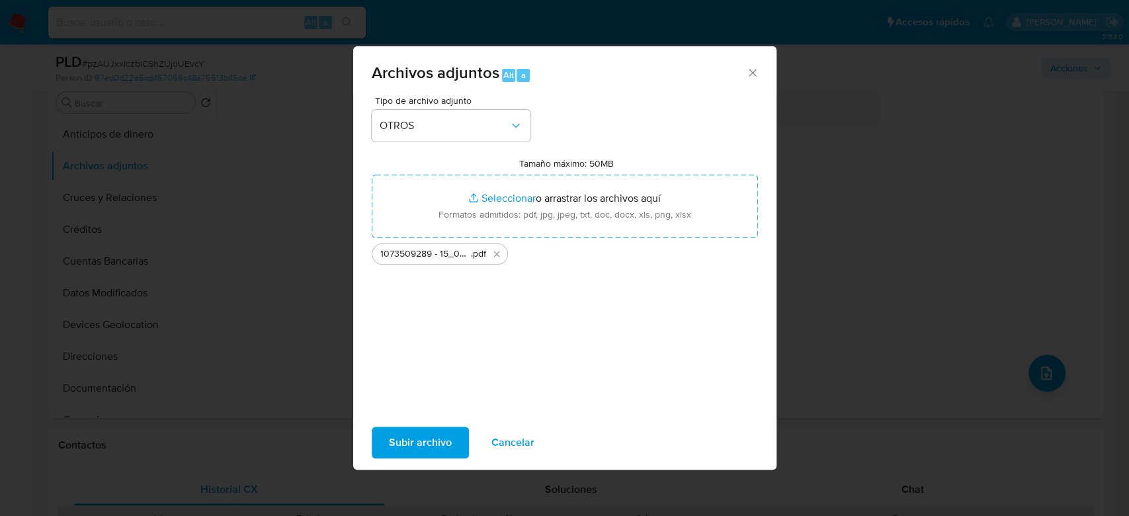
click at [417, 439] on span "Subir archivo" at bounding box center [420, 442] width 63 height 29
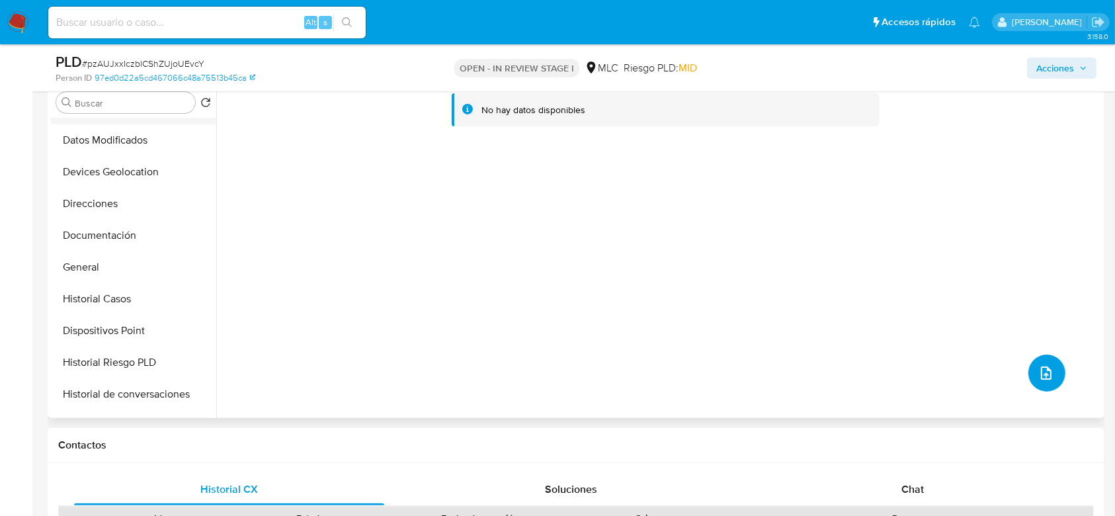
scroll to position [169, 0]
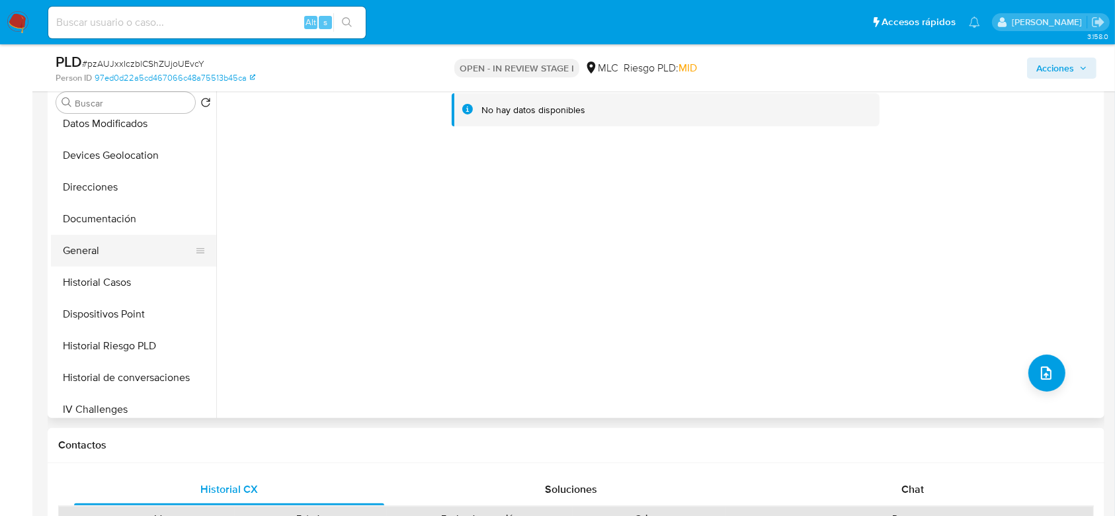
click at [104, 242] on button "General" at bounding box center [128, 251] width 155 height 32
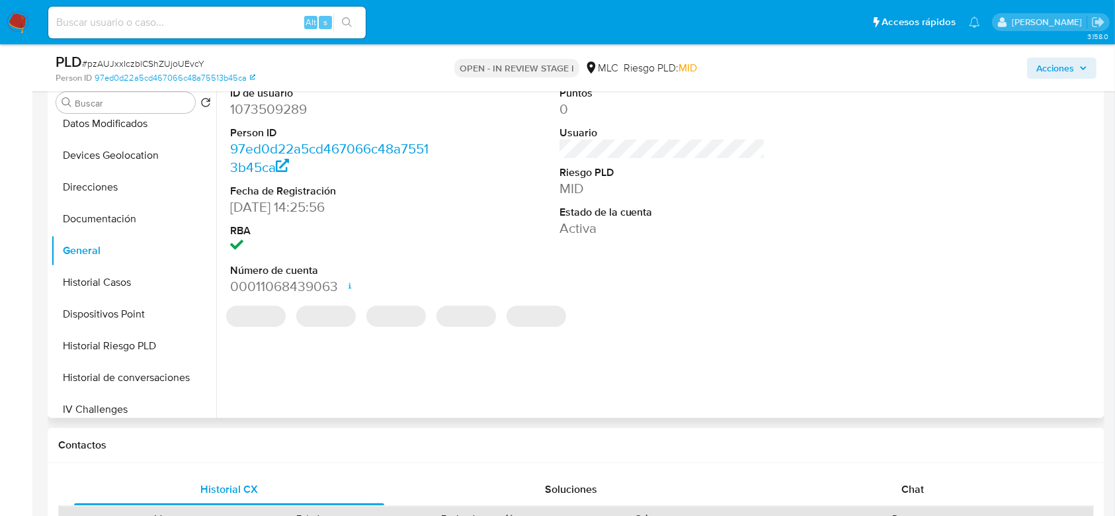
click at [292, 103] on dd "1073509289" at bounding box center [333, 109] width 206 height 19
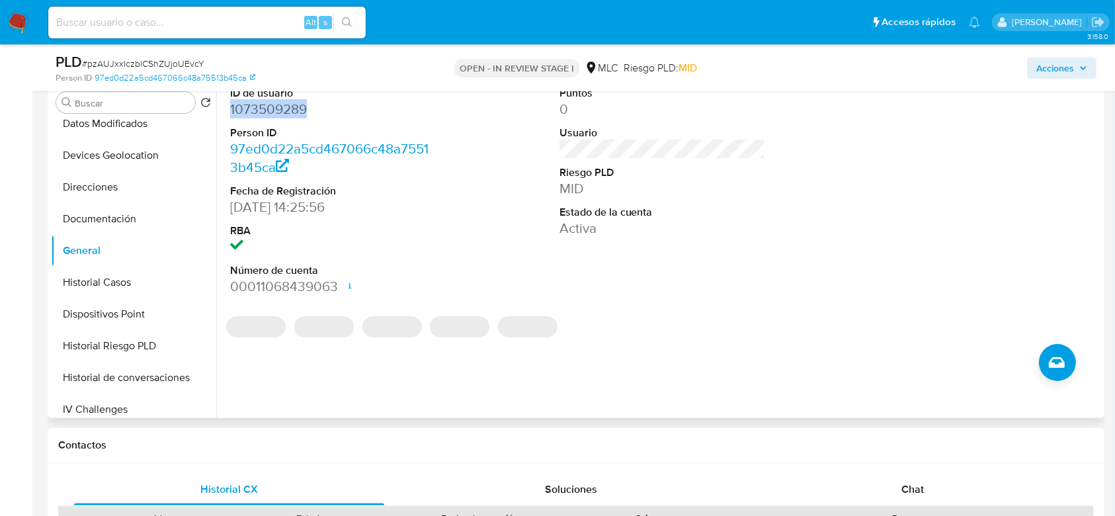
copy dd "1073509289"
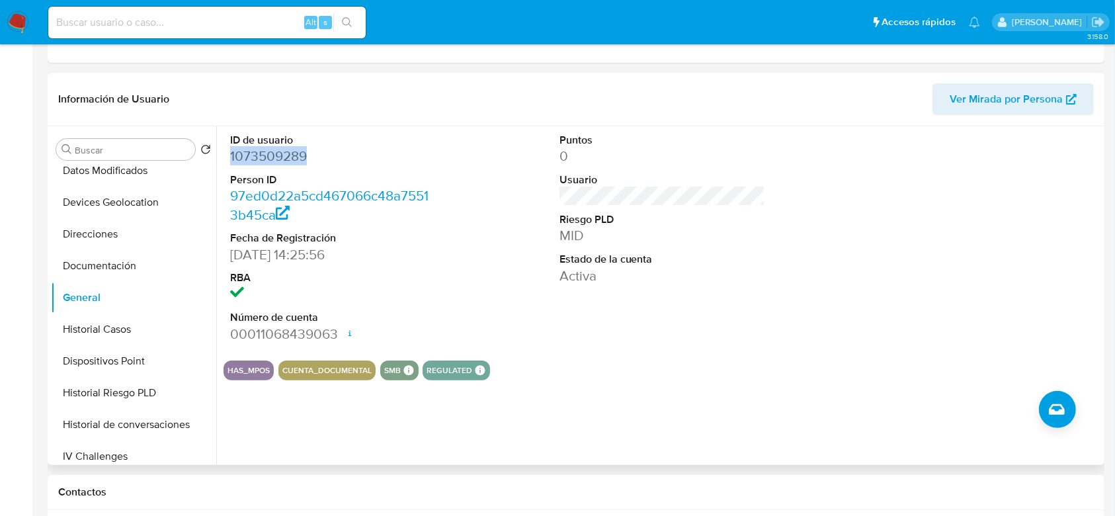
scroll to position [0, 0]
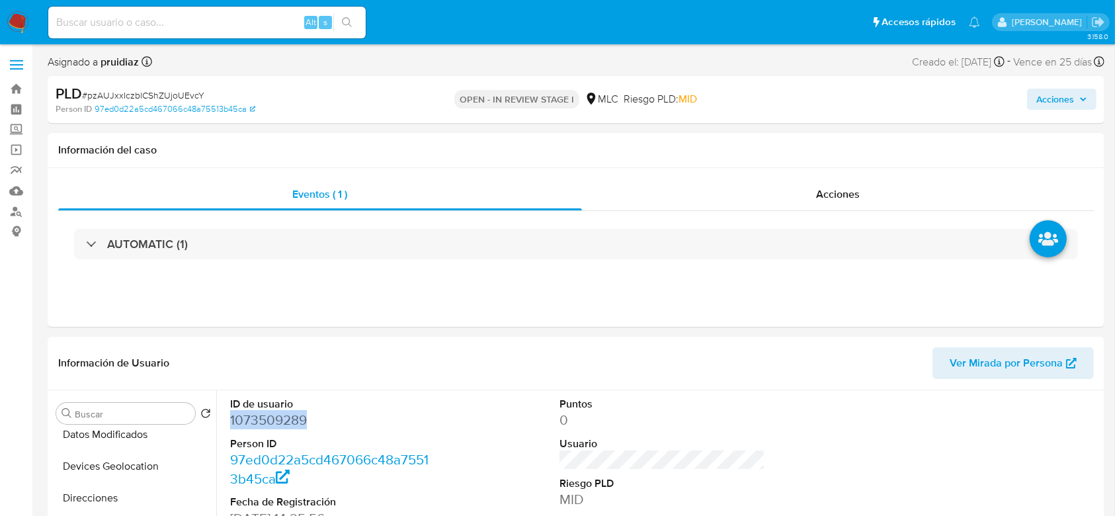
click at [1064, 103] on span "Acciones" at bounding box center [1056, 99] width 38 height 21
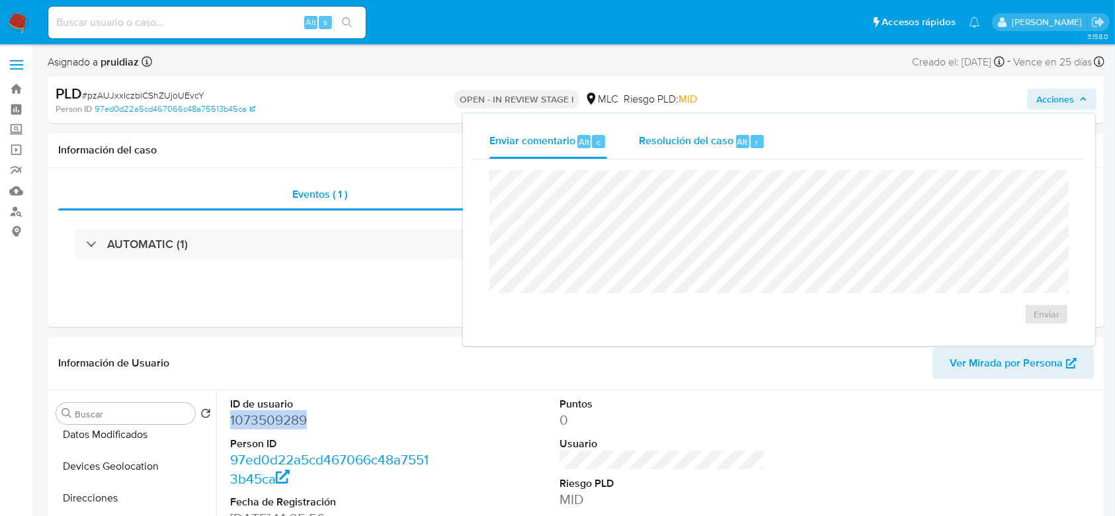
click at [628, 149] on button "Resolución del caso Alt r" at bounding box center [702, 141] width 158 height 34
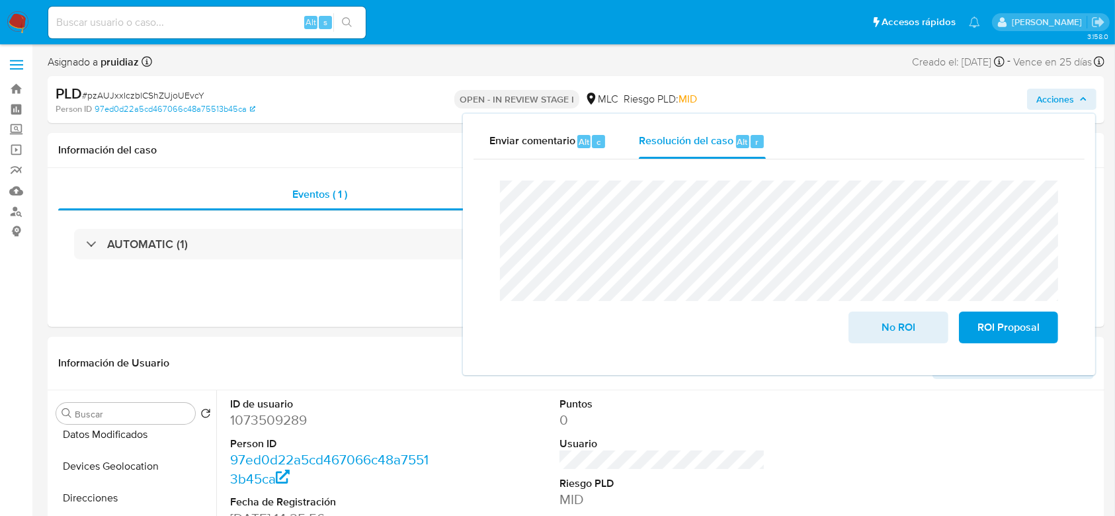
click at [1090, 93] on button "Acciones" at bounding box center [1061, 99] width 69 height 21
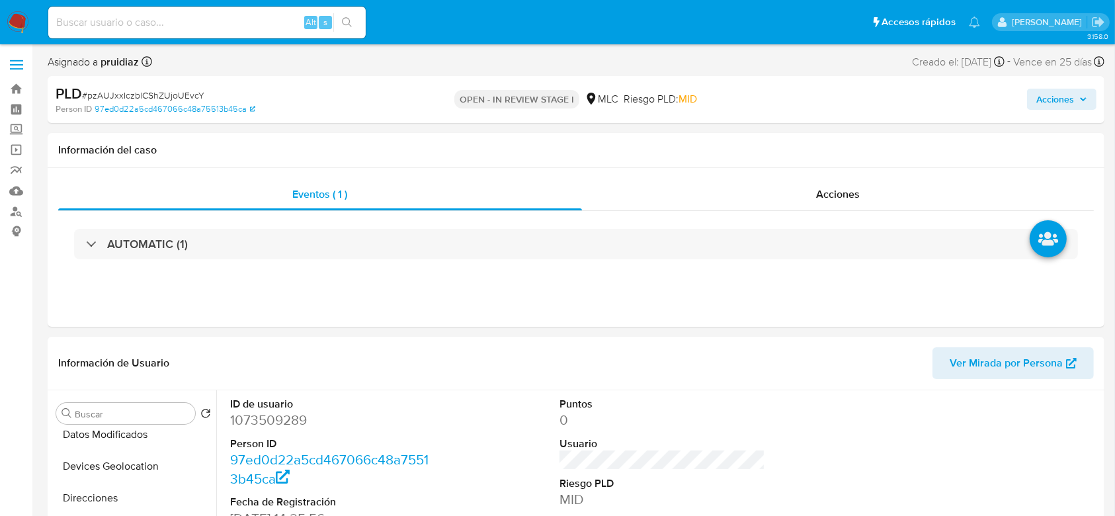
click at [1084, 87] on div "Acciones" at bounding box center [924, 99] width 343 height 31
click at [1064, 95] on span "Acciones" at bounding box center [1056, 99] width 38 height 21
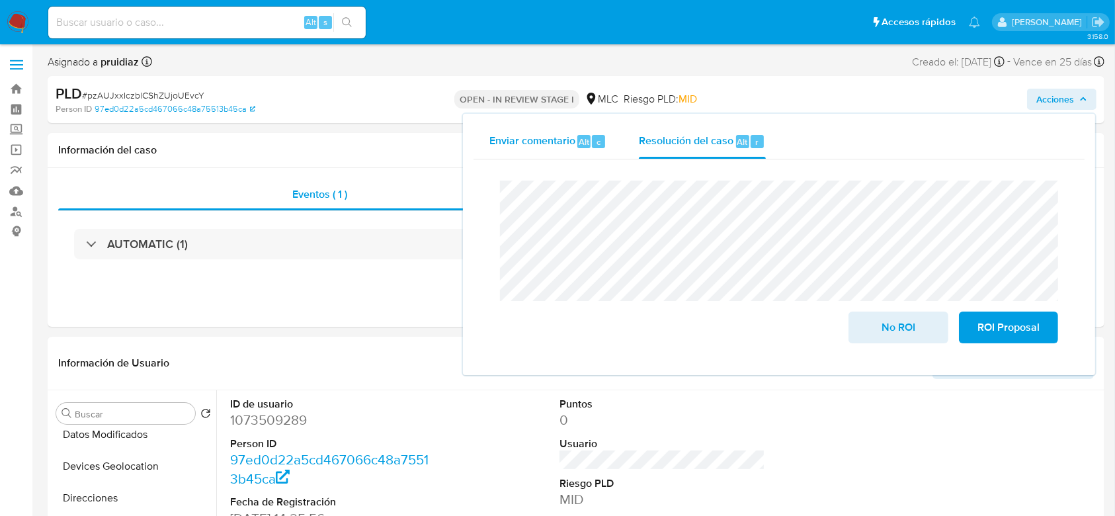
click at [546, 144] on span "Enviar comentario" at bounding box center [532, 141] width 86 height 15
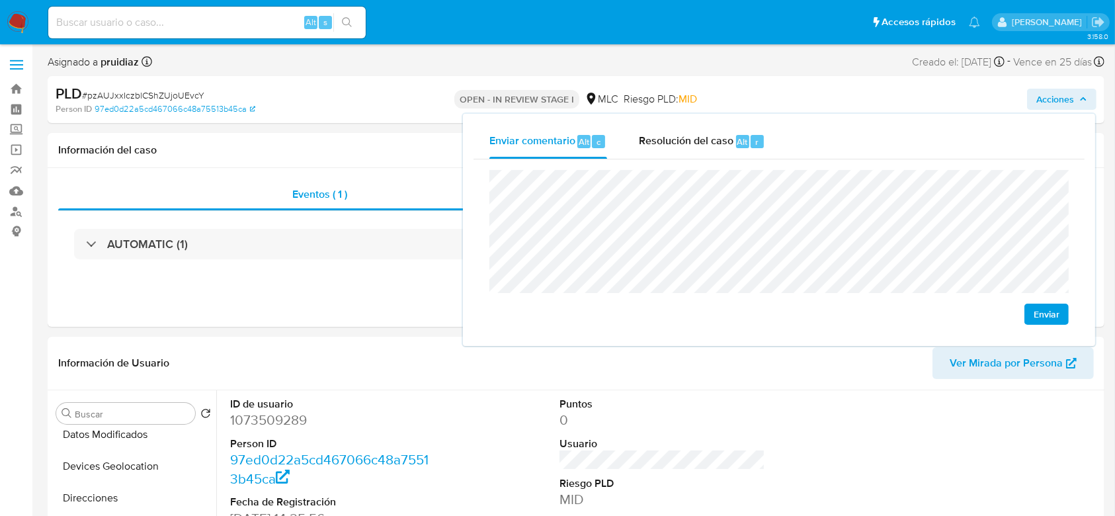
click at [1038, 311] on span "Enviar" at bounding box center [1047, 314] width 26 height 19
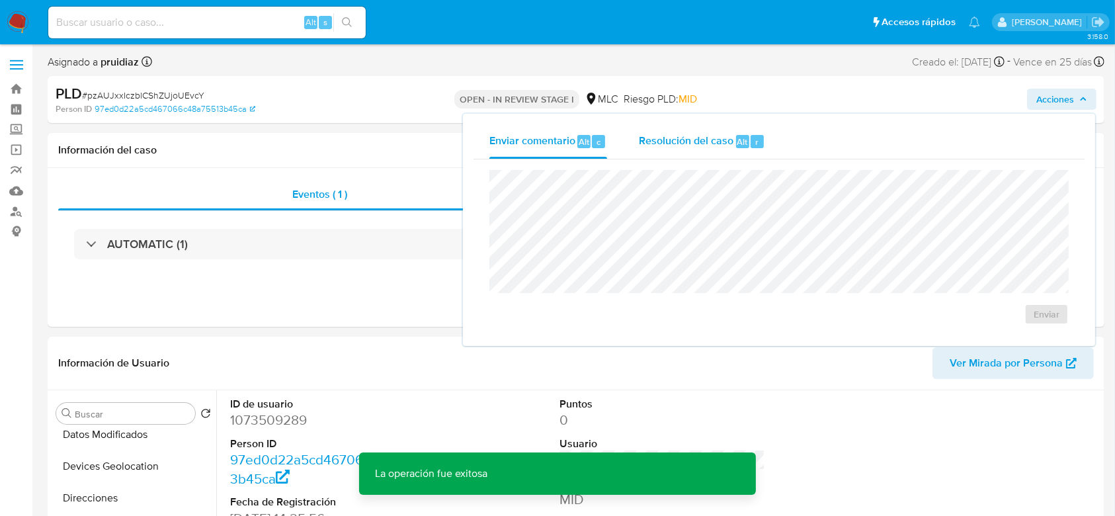
click at [706, 139] on span "Resolución del caso" at bounding box center [686, 141] width 95 height 15
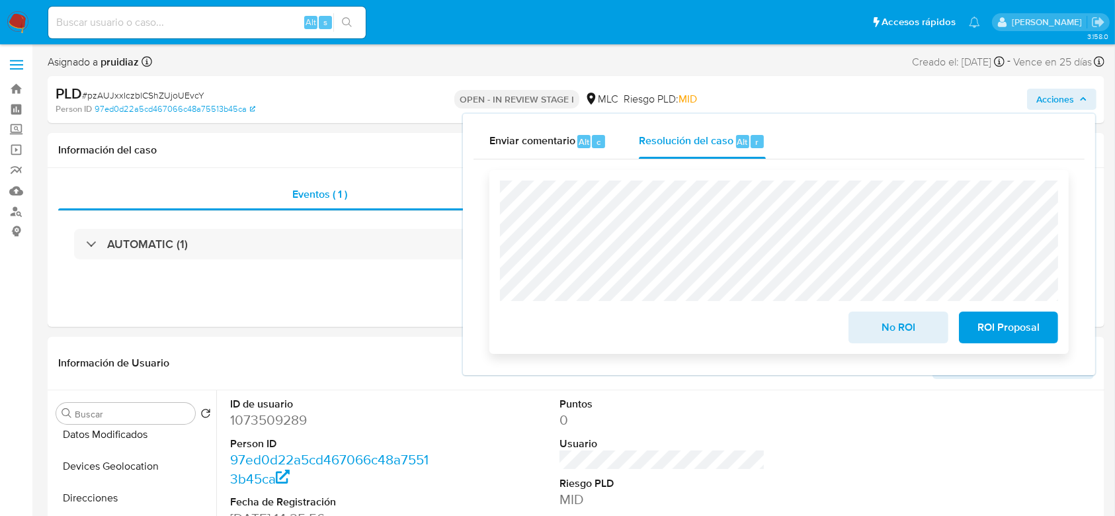
click at [915, 333] on span "No ROI" at bounding box center [898, 327] width 65 height 29
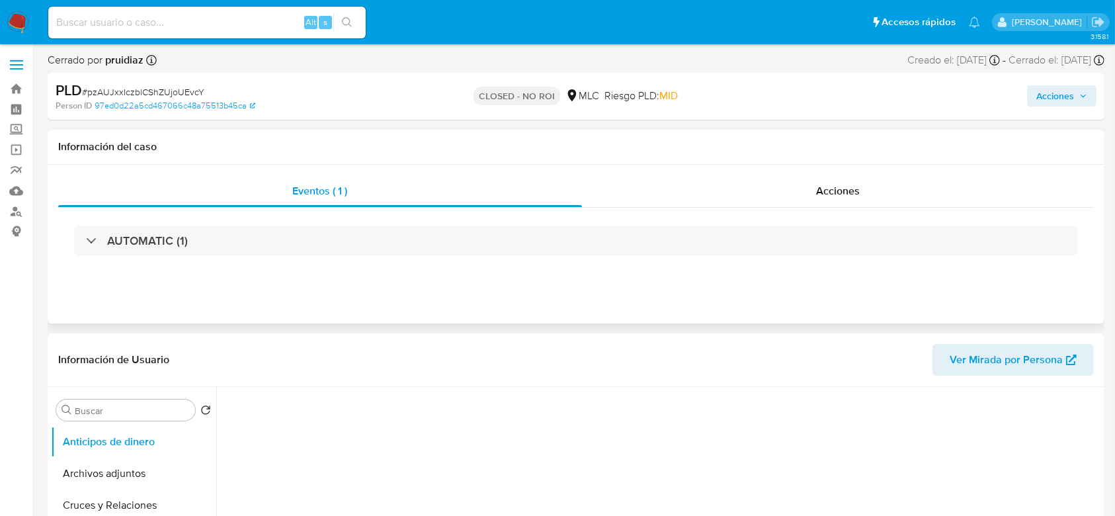
select select "10"
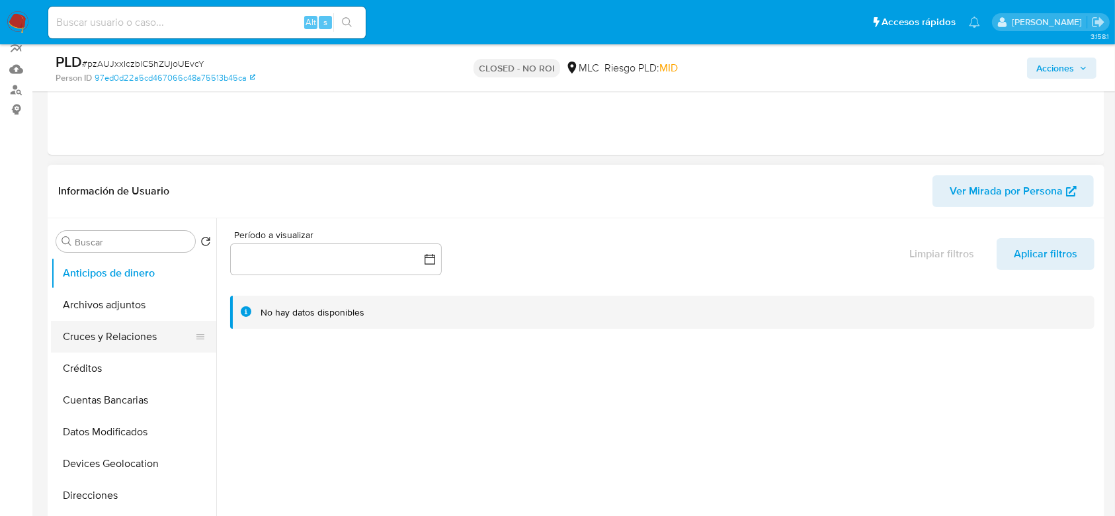
scroll to position [122, 0]
click at [103, 320] on button "Cruces y Relaciones" at bounding box center [128, 336] width 155 height 32
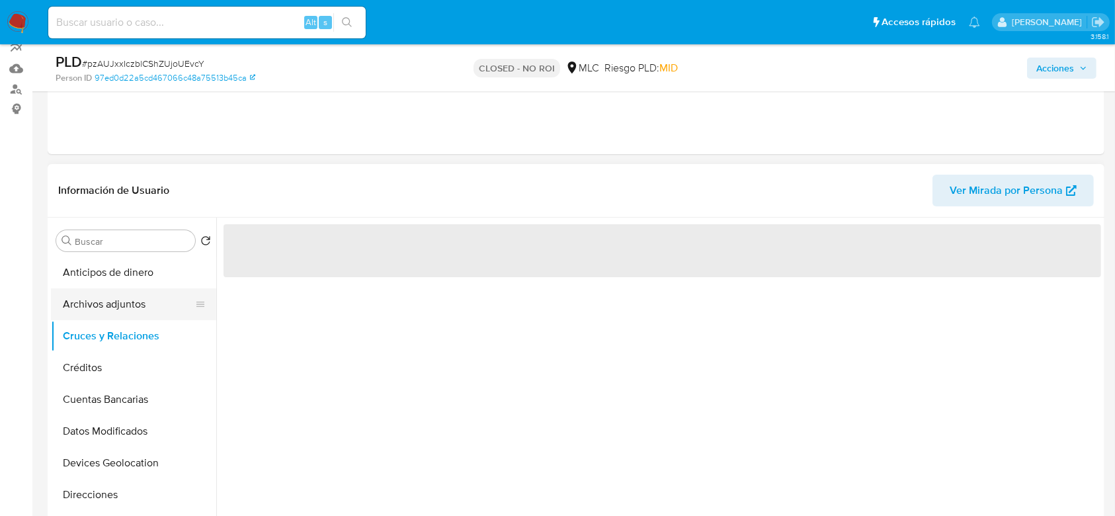
click at [106, 315] on button "Archivos adjuntos" at bounding box center [128, 304] width 155 height 32
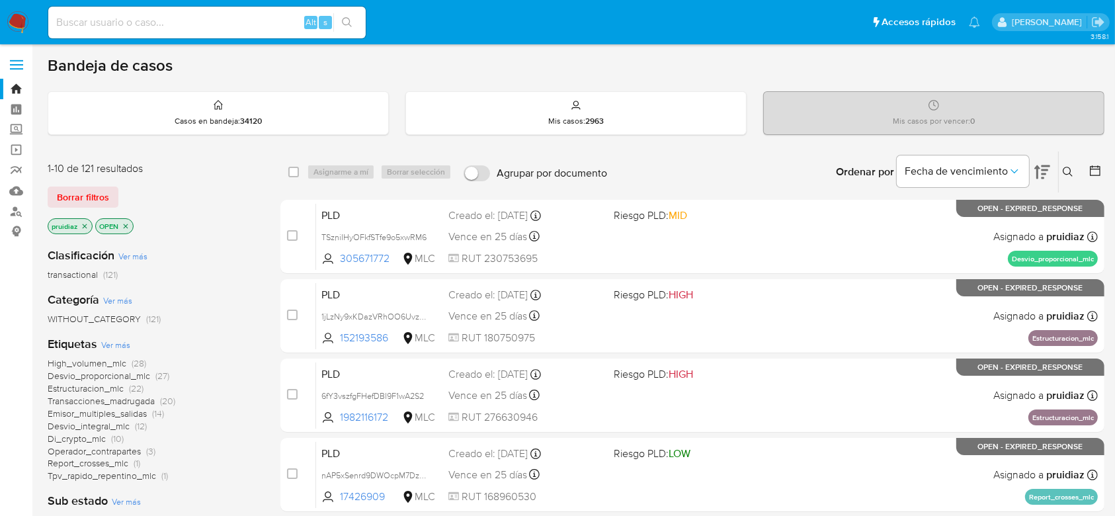
click at [14, 19] on img at bounding box center [18, 22] width 22 height 22
